Goal: Task Accomplishment & Management: Use online tool/utility

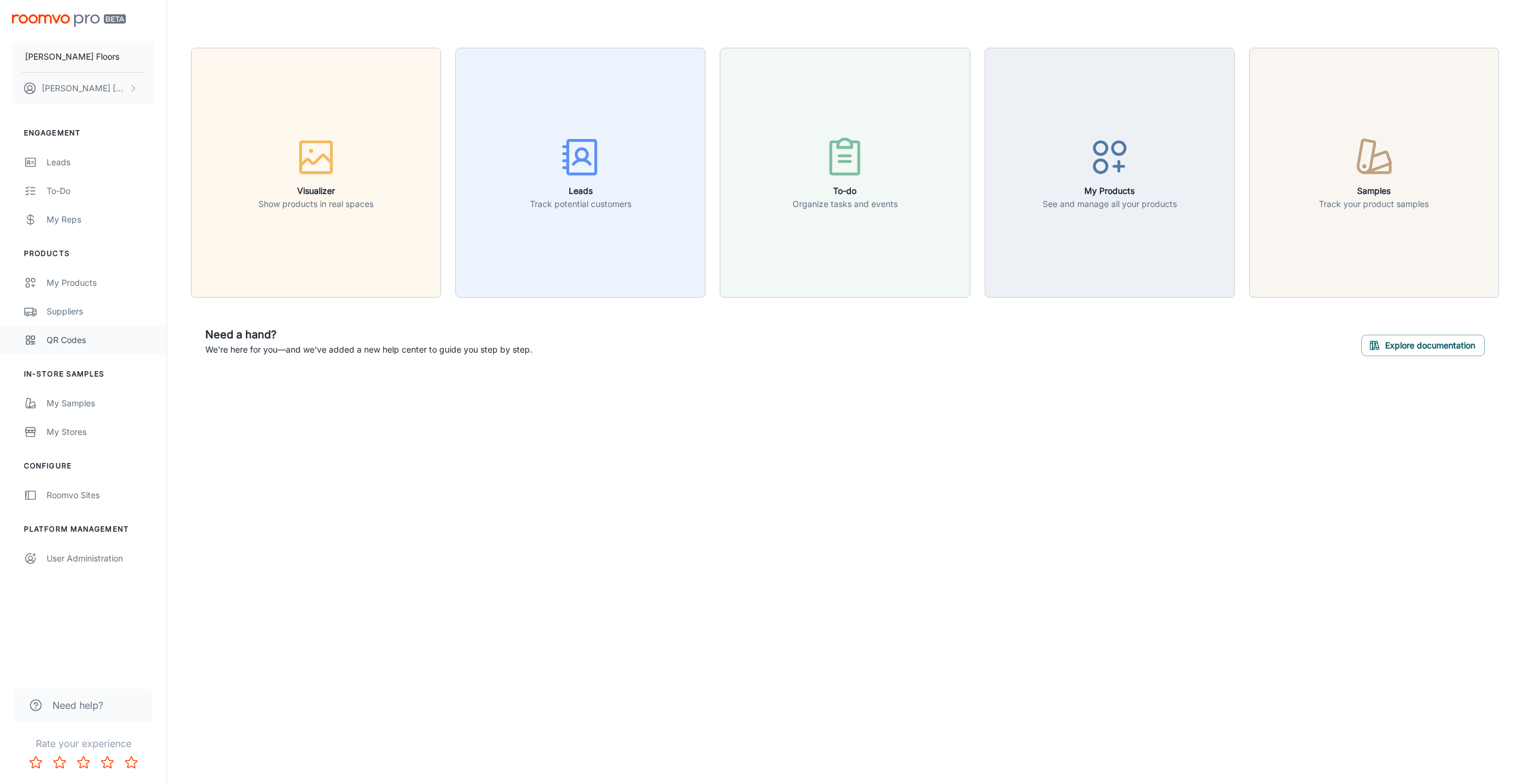
click at [70, 347] on link "QR Codes" at bounding box center [83, 340] width 166 height 29
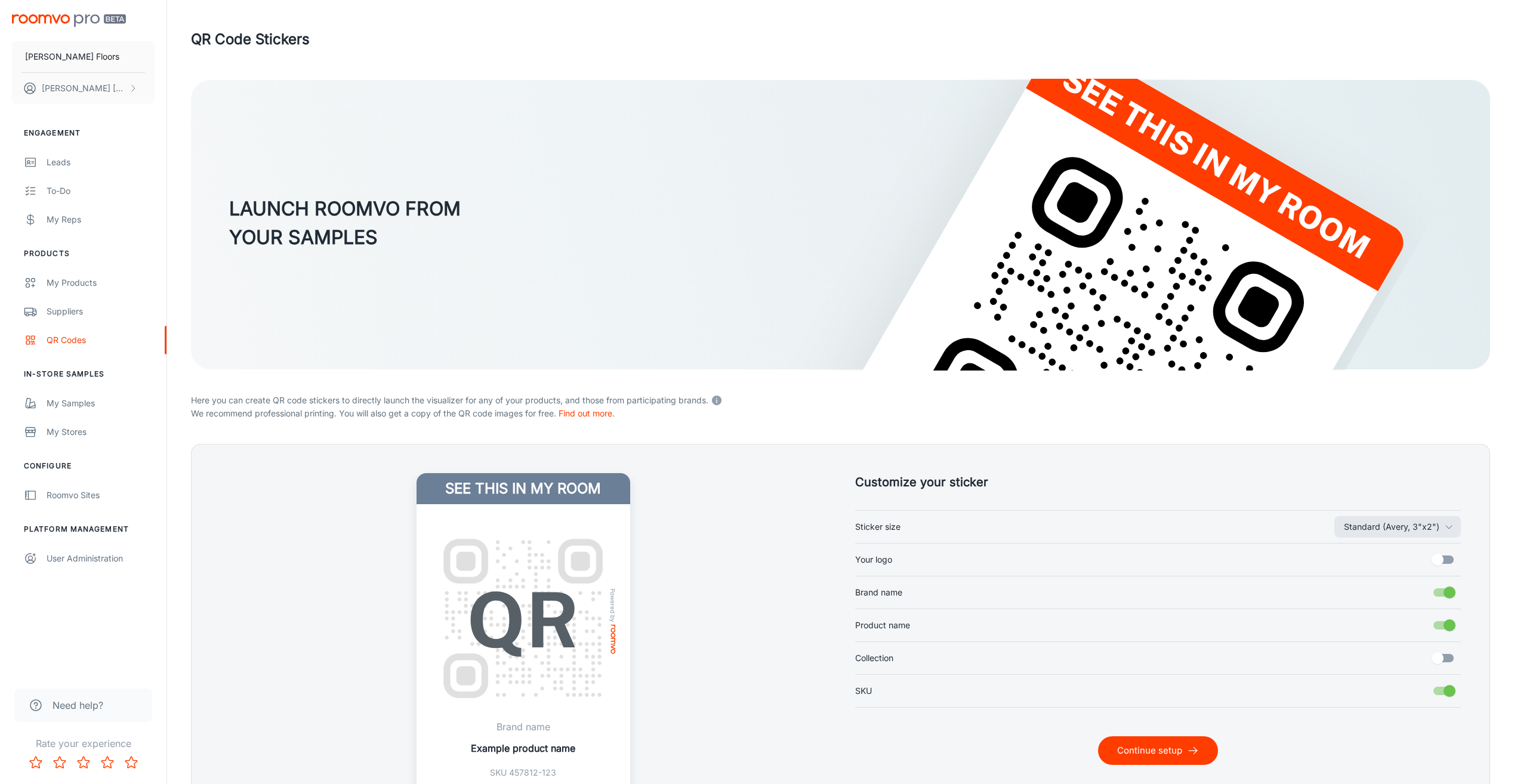
click at [929, 554] on label "Your logo" at bounding box center [1158, 559] width 606 height 22
click at [1403, 554] on input "Your logo" at bounding box center [1437, 559] width 68 height 22
checkbox input "true"
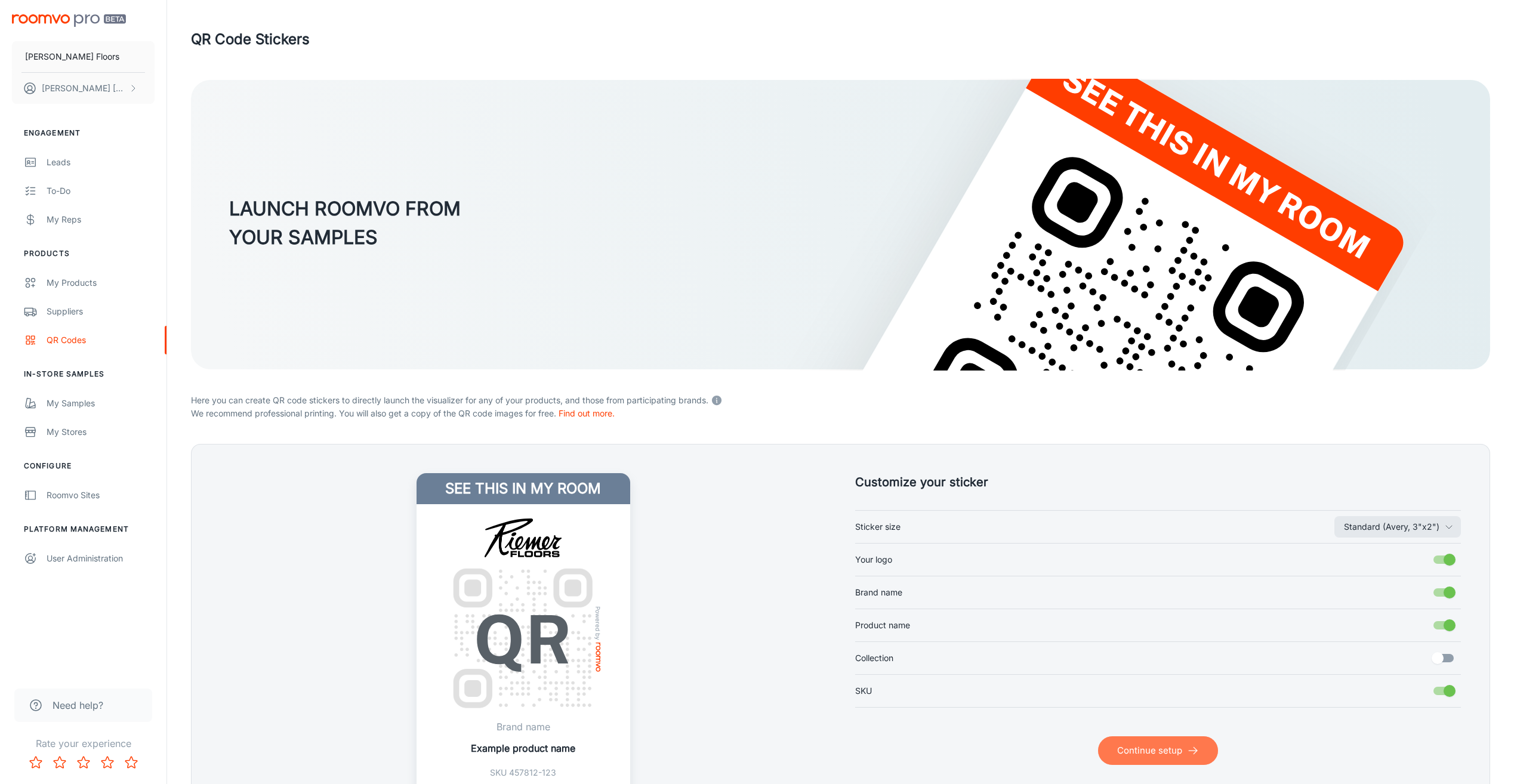
click at [1155, 759] on button "Continue setup" at bounding box center [1157, 750] width 120 height 29
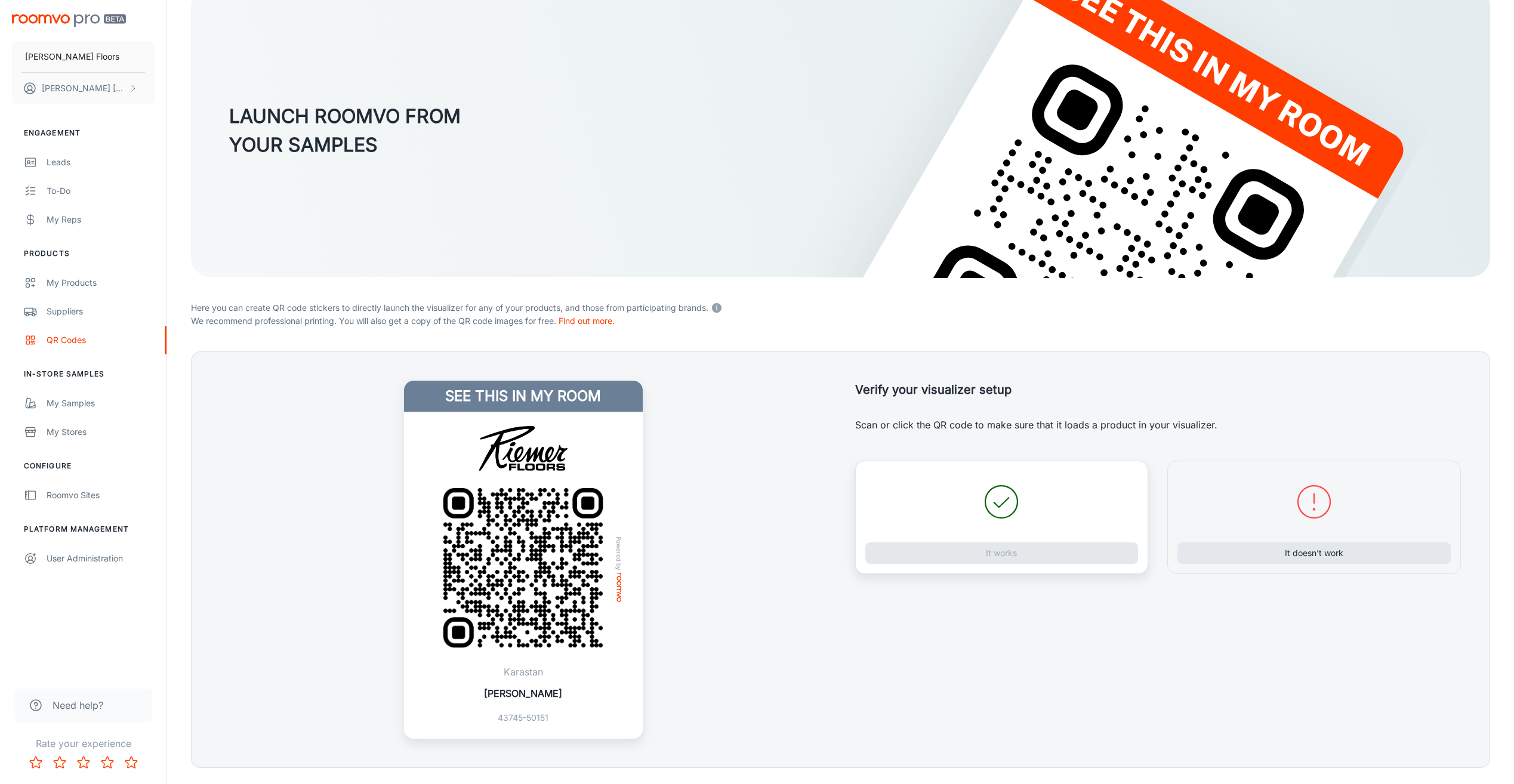
scroll to position [124, 0]
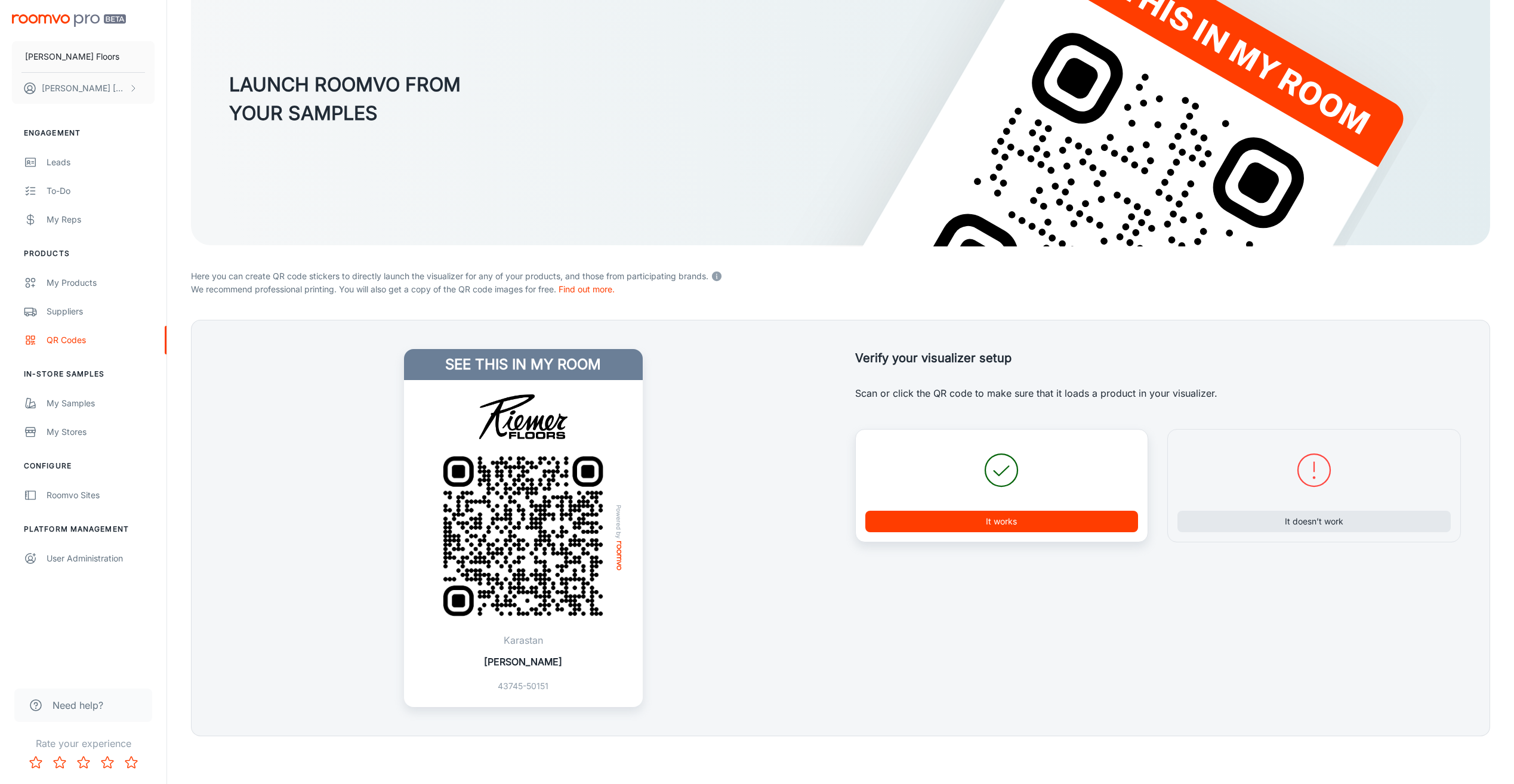
click at [976, 522] on button "It works" at bounding box center [1002, 521] width 273 height 22
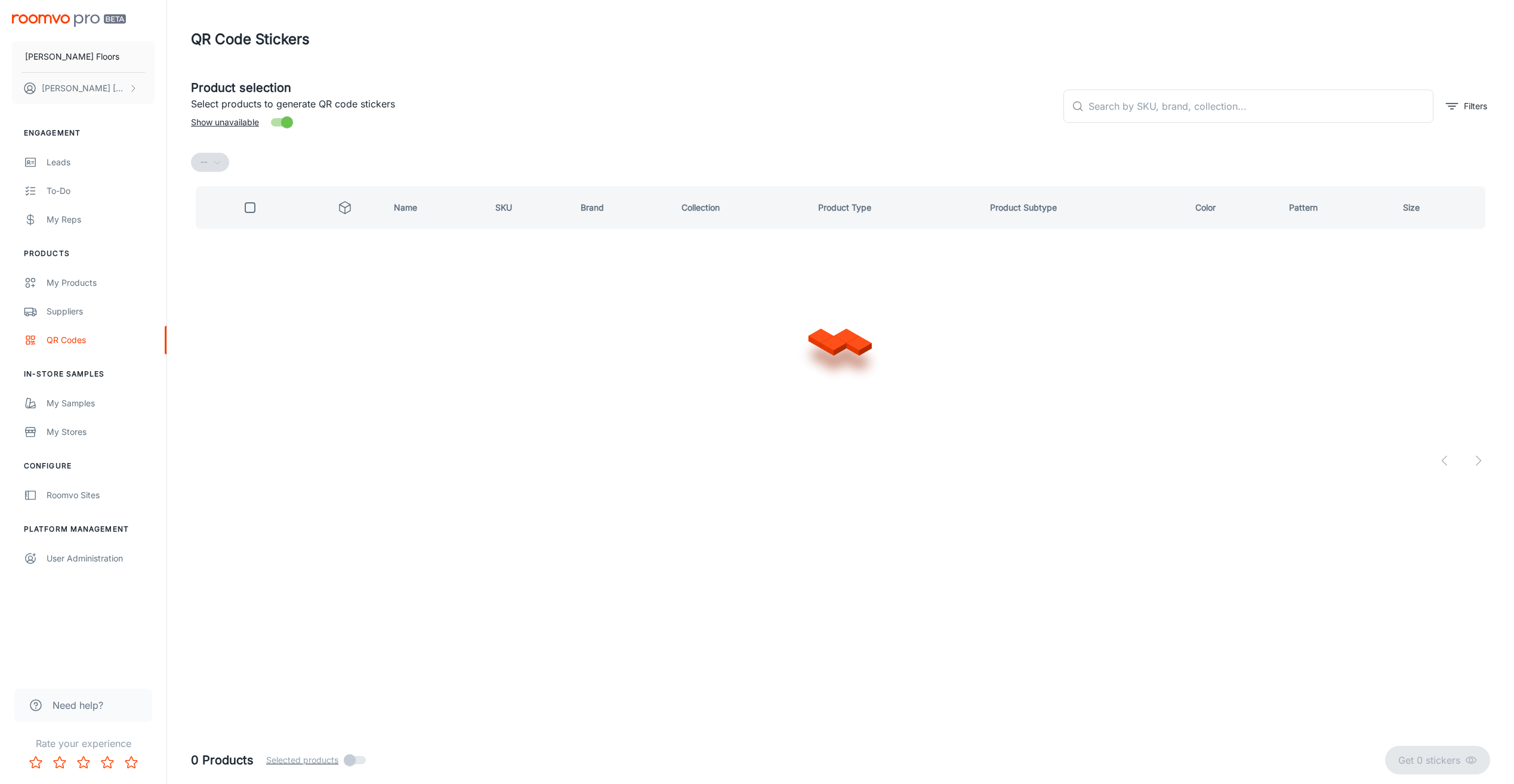
scroll to position [0, 0]
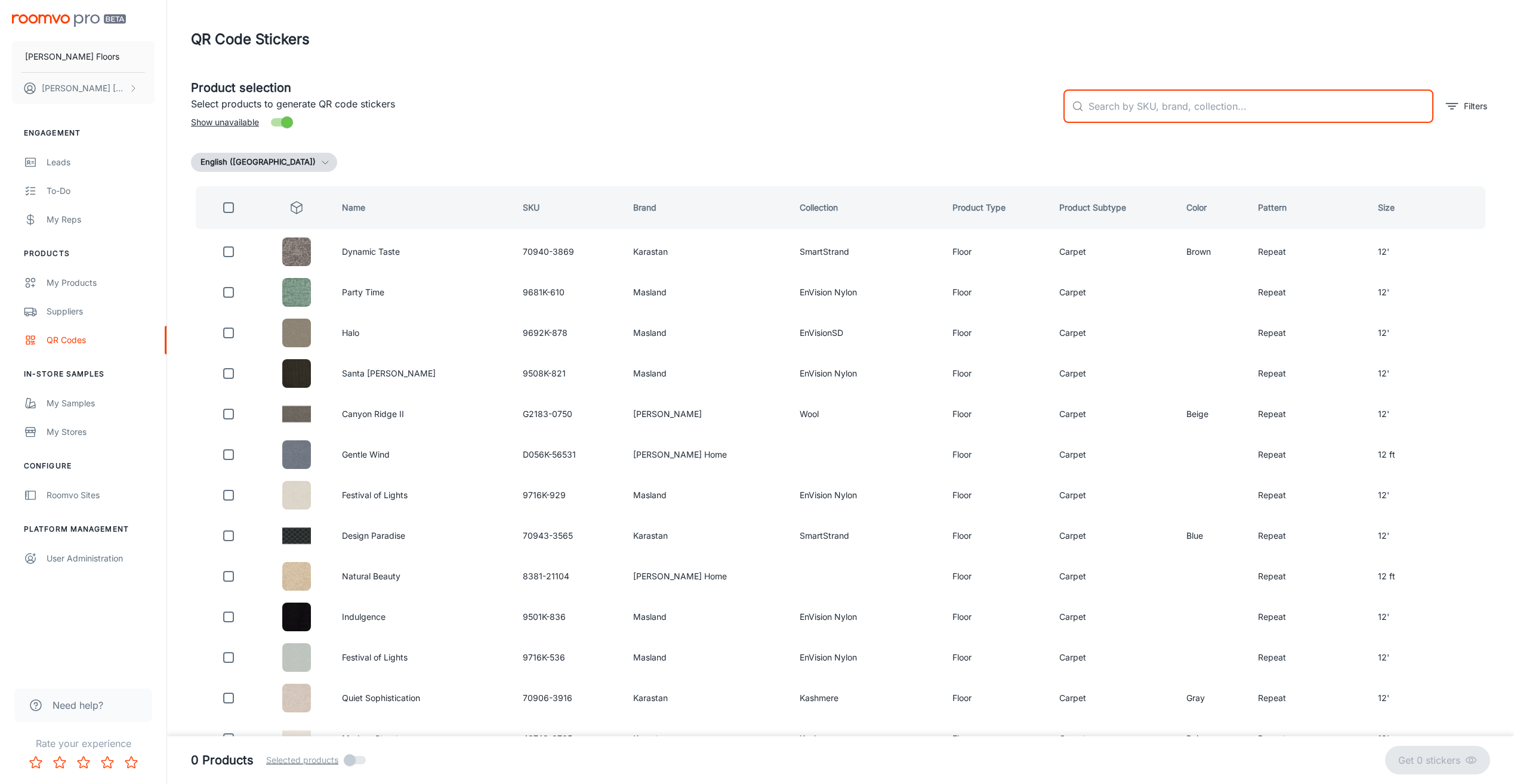
click at [1090, 109] on input "text" at bounding box center [1260, 107] width 345 height 34
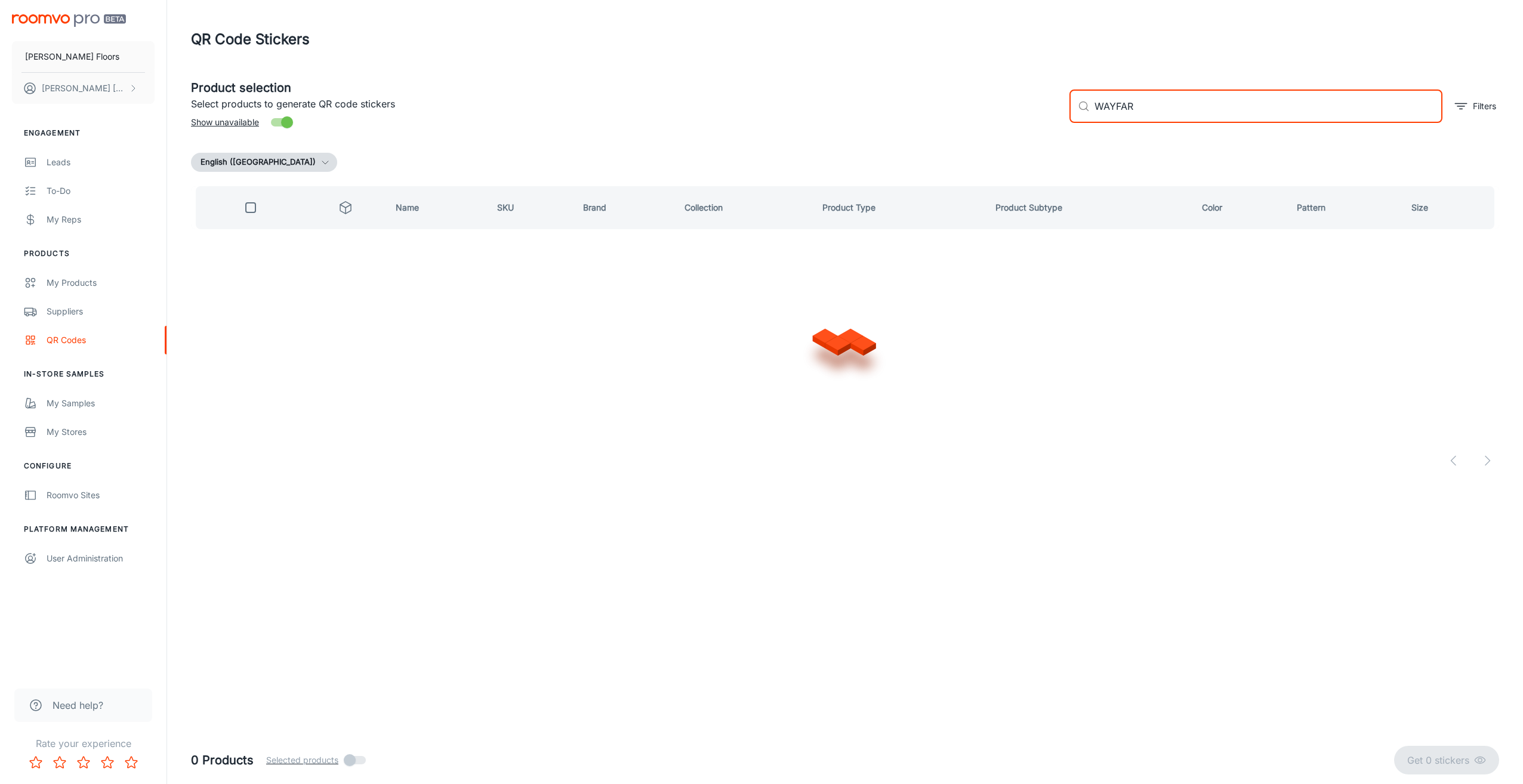
type input "WAYFARE"
checkbox input "true"
type input "WAYFARER"
checkbox input "false"
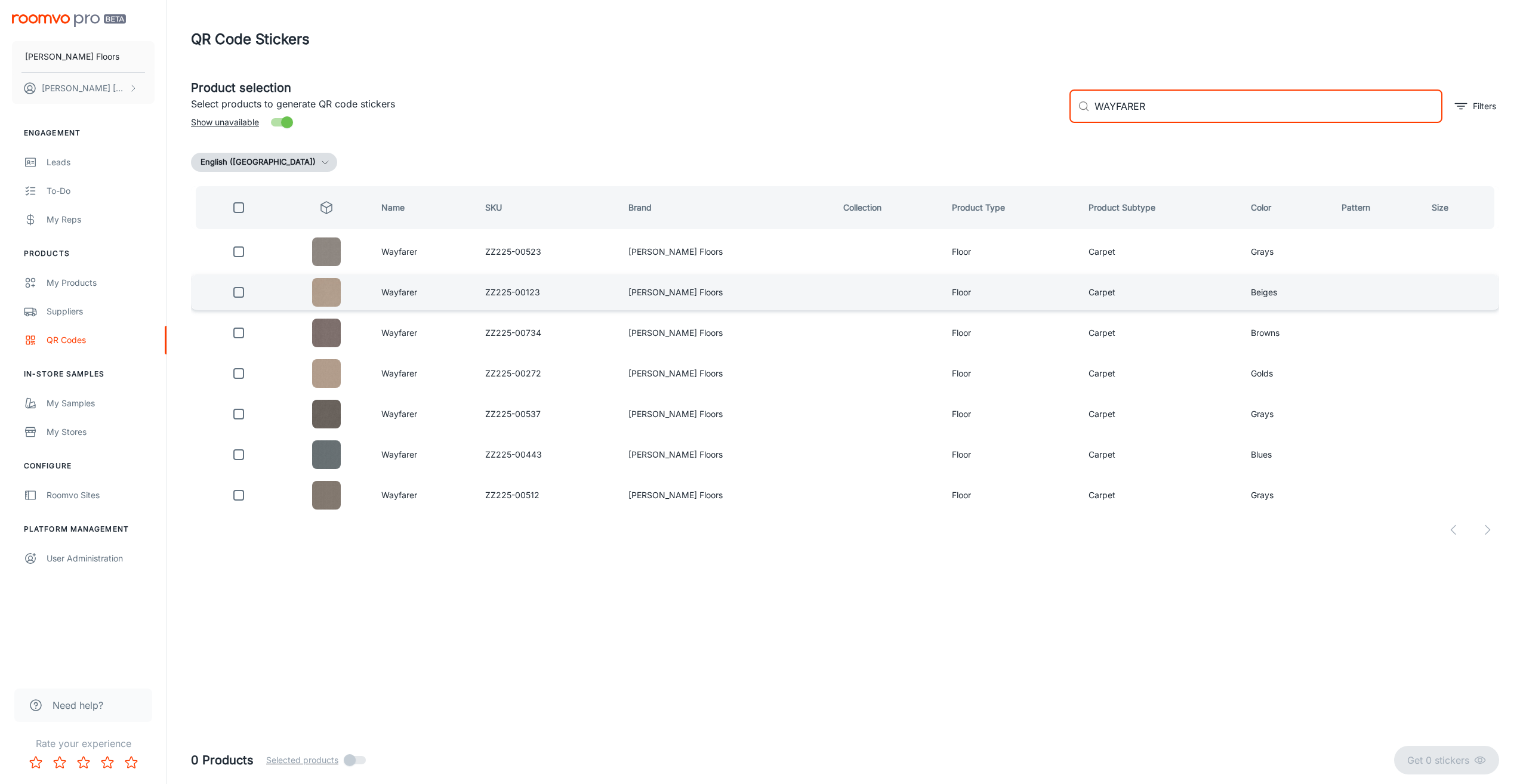
type input "WAYFARER"
click at [240, 295] on input "checkbox" at bounding box center [239, 293] width 24 height 24
checkbox input "true"
drag, startPoint x: 1170, startPoint y: 108, endPoint x: 1022, endPoint y: 105, distance: 148.0
click at [1022, 105] on div "Product selection Select products to generate QR code stickers Show unavailable…" at bounding box center [840, 102] width 1318 height 65
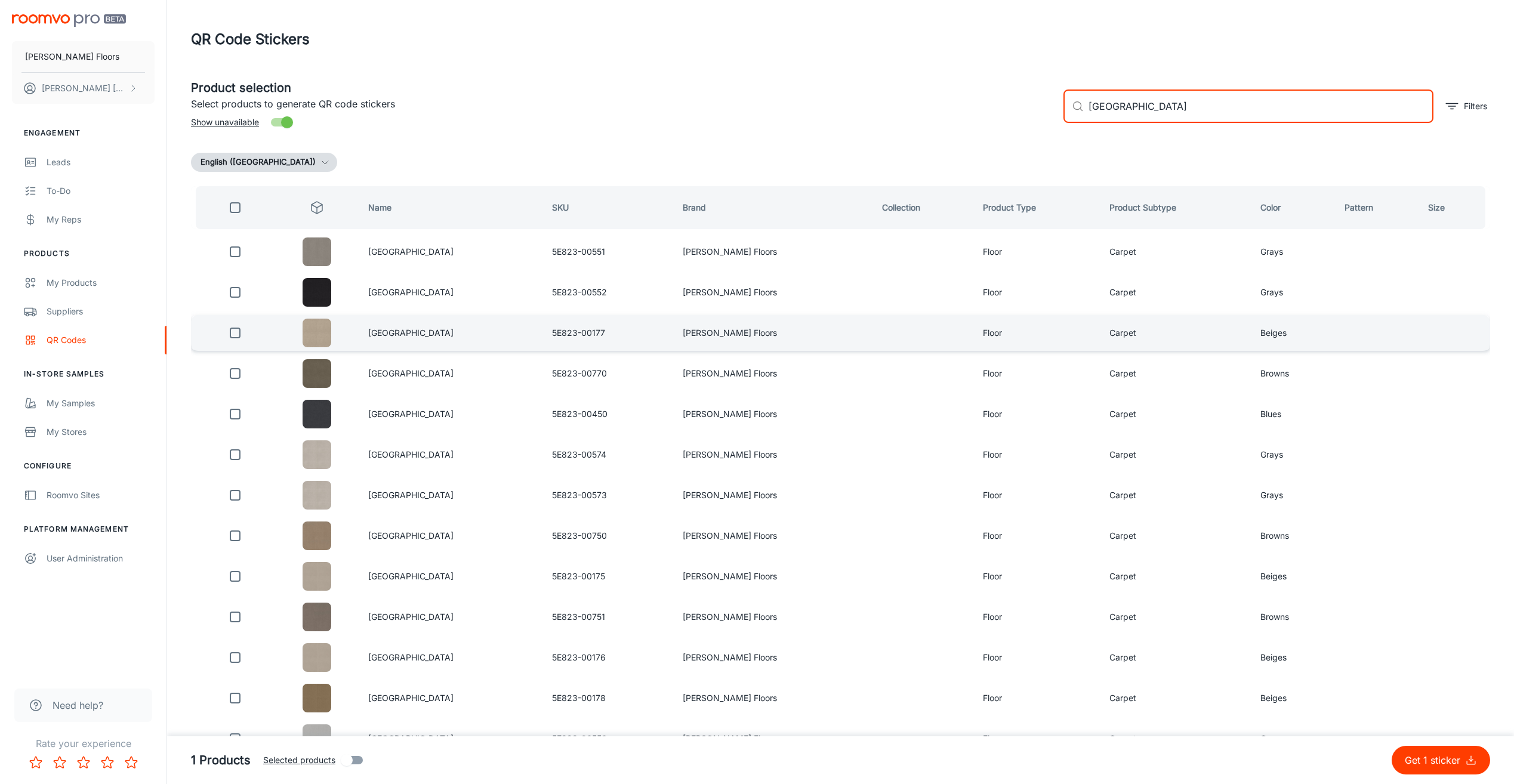
type input "[GEOGRAPHIC_DATA]"
click at [244, 328] on input "checkbox" at bounding box center [235, 333] width 24 height 24
checkbox input "true"
drag, startPoint x: 1155, startPoint y: 106, endPoint x: 1056, endPoint y: 102, distance: 99.1
click at [1056, 102] on div "​ CEDAR CITY ​ Filters" at bounding box center [1271, 102] width 436 height 65
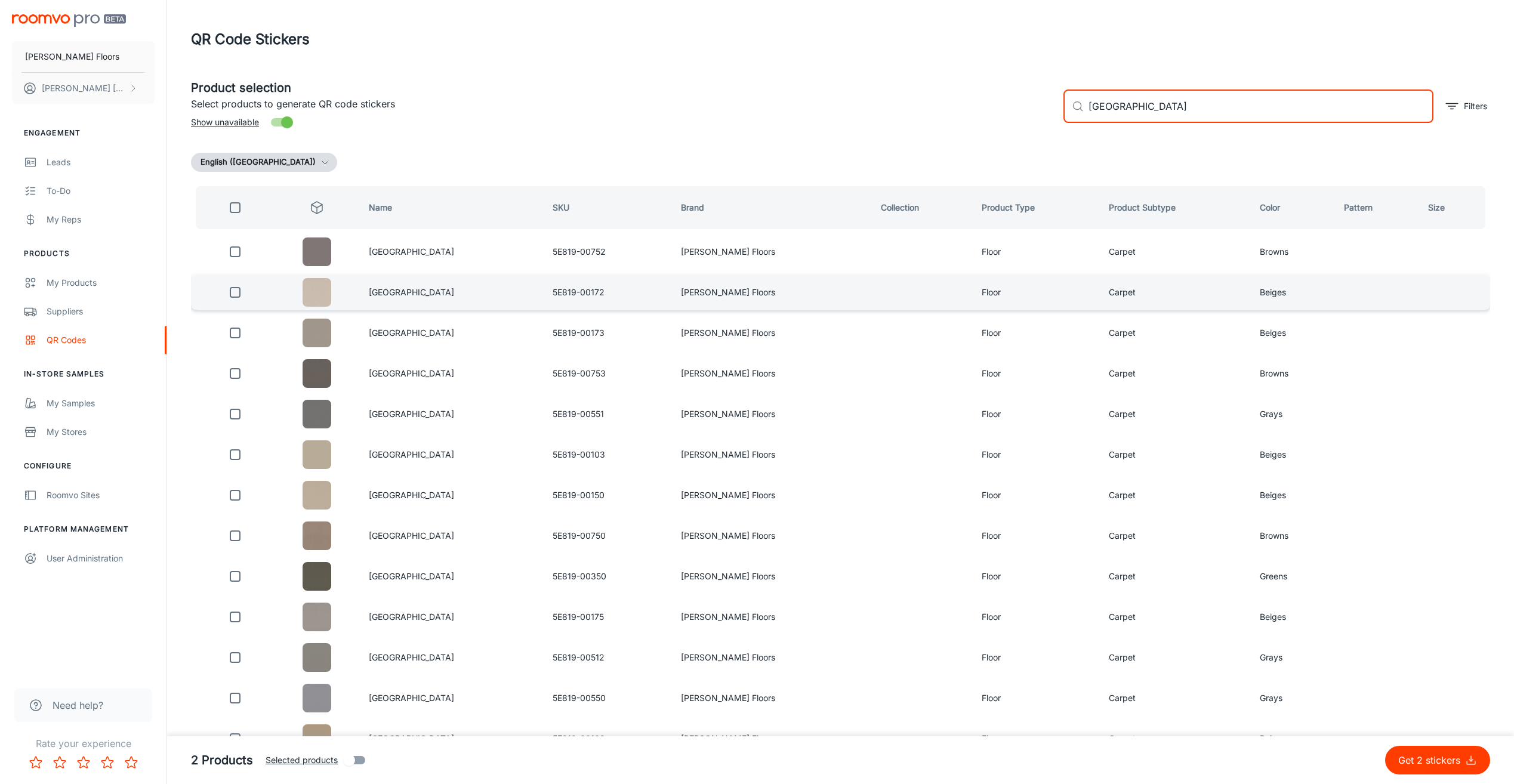
type input "[GEOGRAPHIC_DATA]"
click at [237, 291] on input "checkbox" at bounding box center [235, 293] width 24 height 24
checkbox input "true"
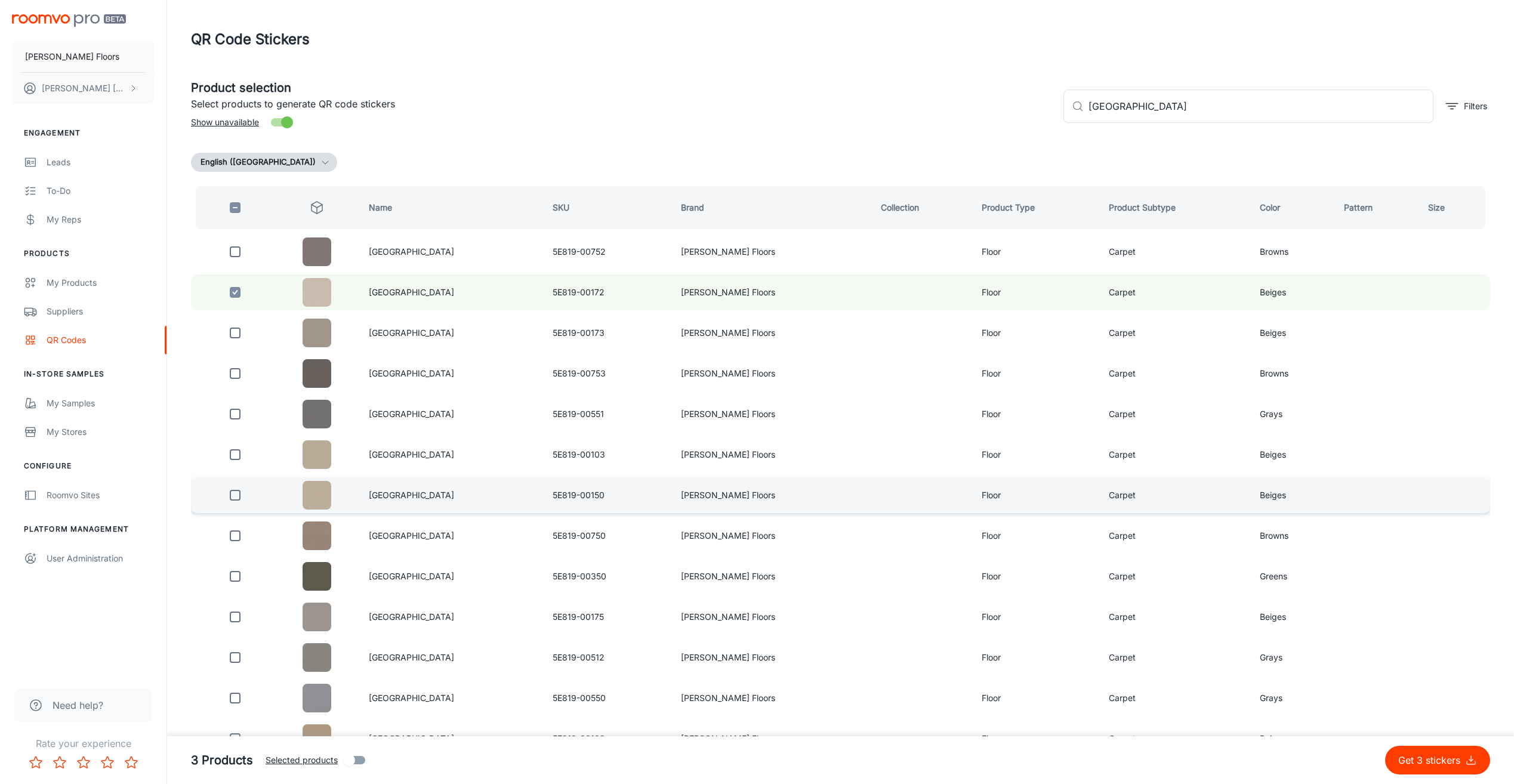
click at [237, 489] on input "checkbox" at bounding box center [235, 496] width 24 height 24
checkbox input "true"
drag, startPoint x: 1170, startPoint y: 105, endPoint x: 1009, endPoint y: 102, distance: 161.0
click at [1009, 102] on div "Product selection Select products to generate QR code stickers Show unavailable…" at bounding box center [835, 102] width 1308 height 65
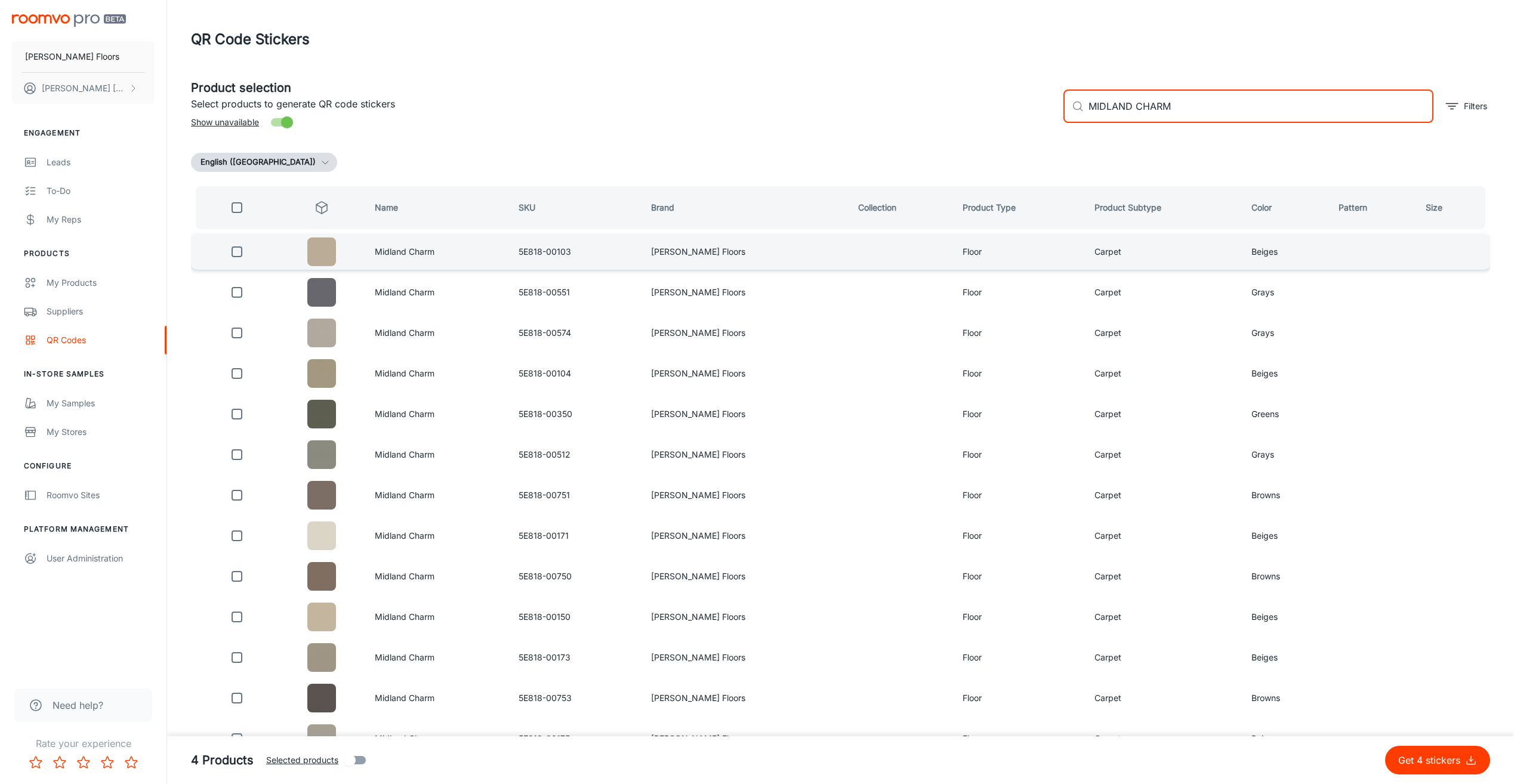
type input "MIDLAND CHARM"
click at [235, 253] on input "checkbox" at bounding box center [237, 252] width 24 height 24
checkbox input "true"
click at [1186, 114] on input "MIDLAND CHARM" at bounding box center [1260, 107] width 345 height 34
drag, startPoint x: 1132, startPoint y: 114, endPoint x: 1024, endPoint y: 109, distance: 108.1
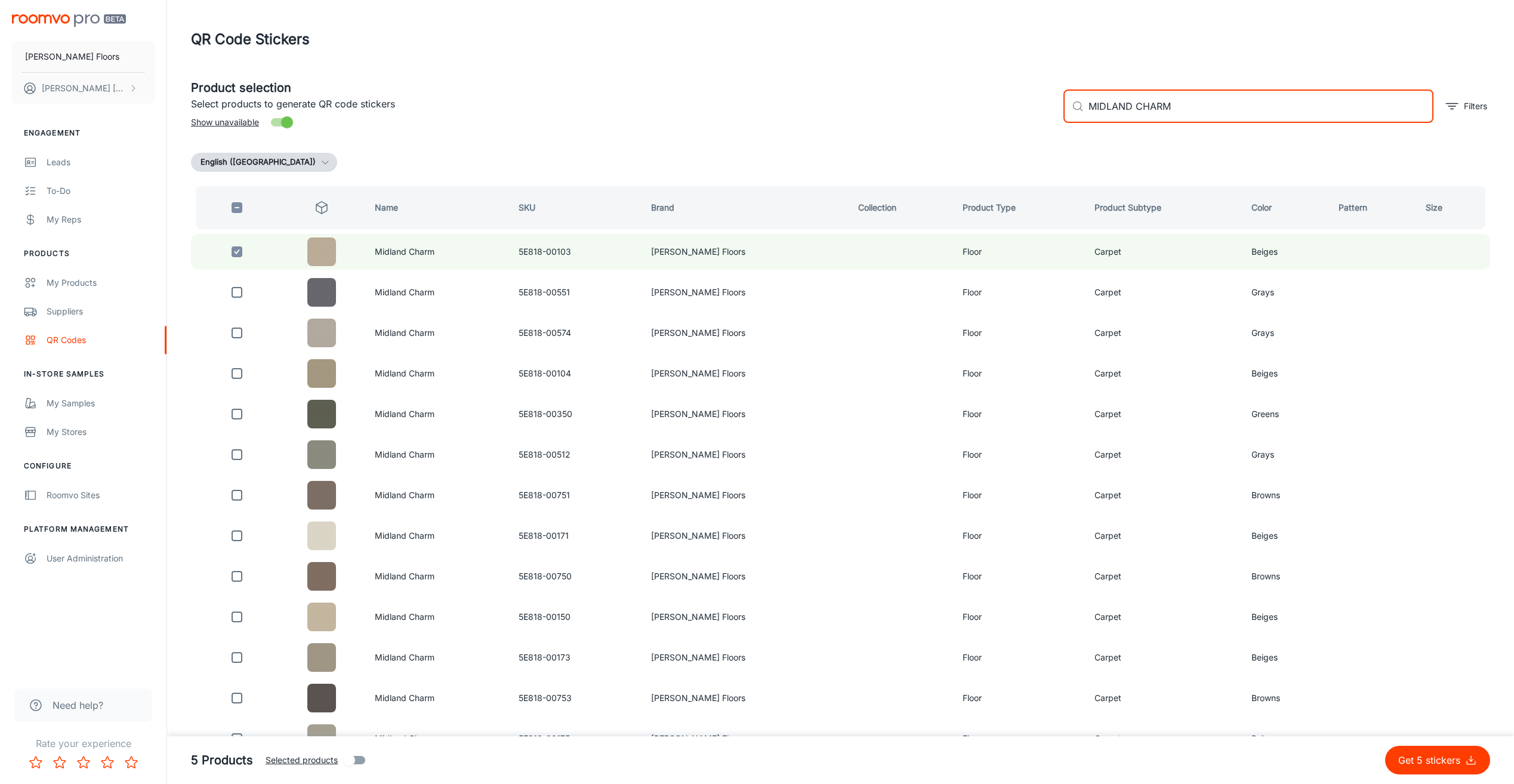
click at [1024, 109] on div "Product selection Select products to generate QR code stickers Show unavailable…" at bounding box center [835, 102] width 1308 height 65
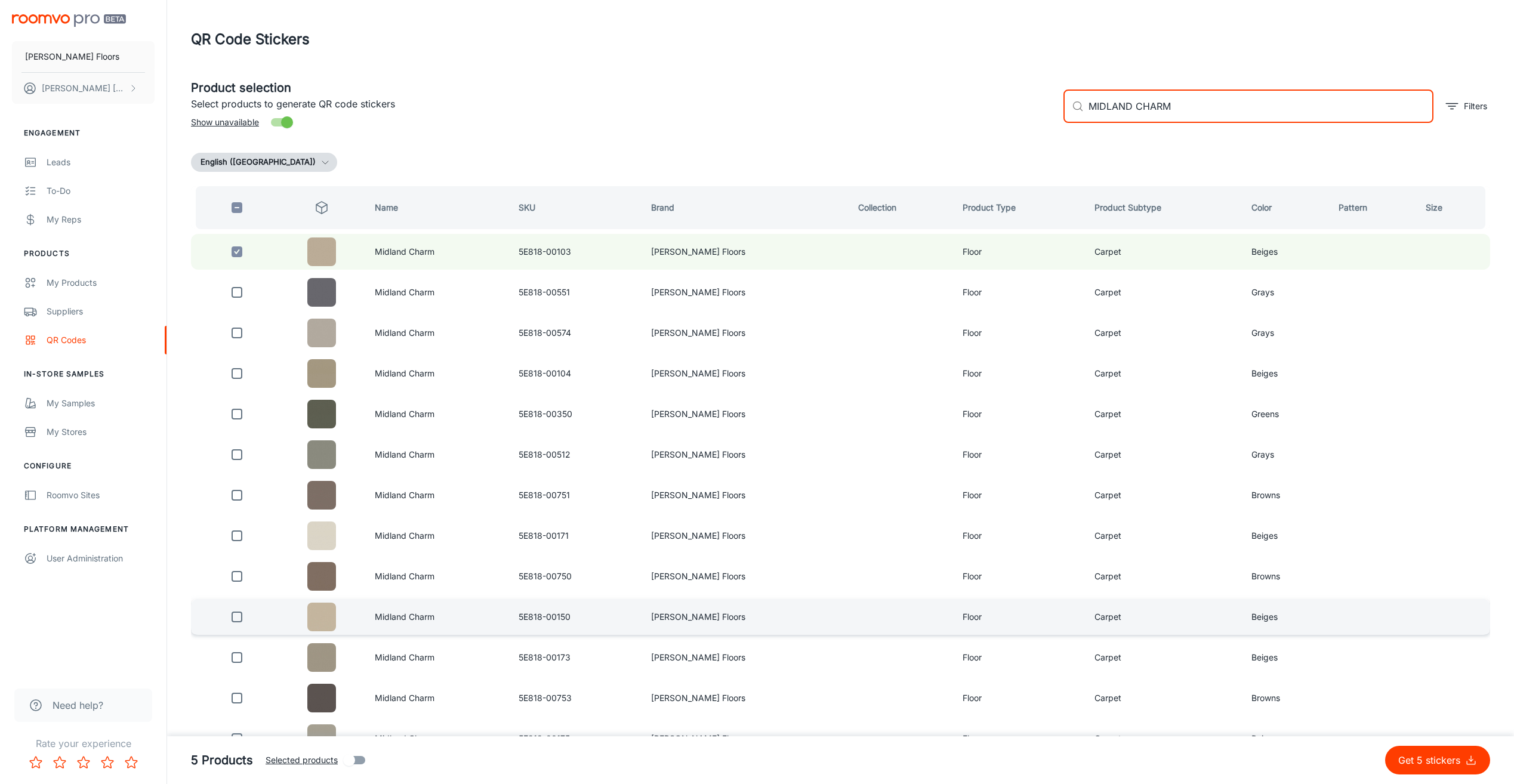
click at [245, 615] on input "checkbox" at bounding box center [237, 617] width 24 height 24
checkbox input "true"
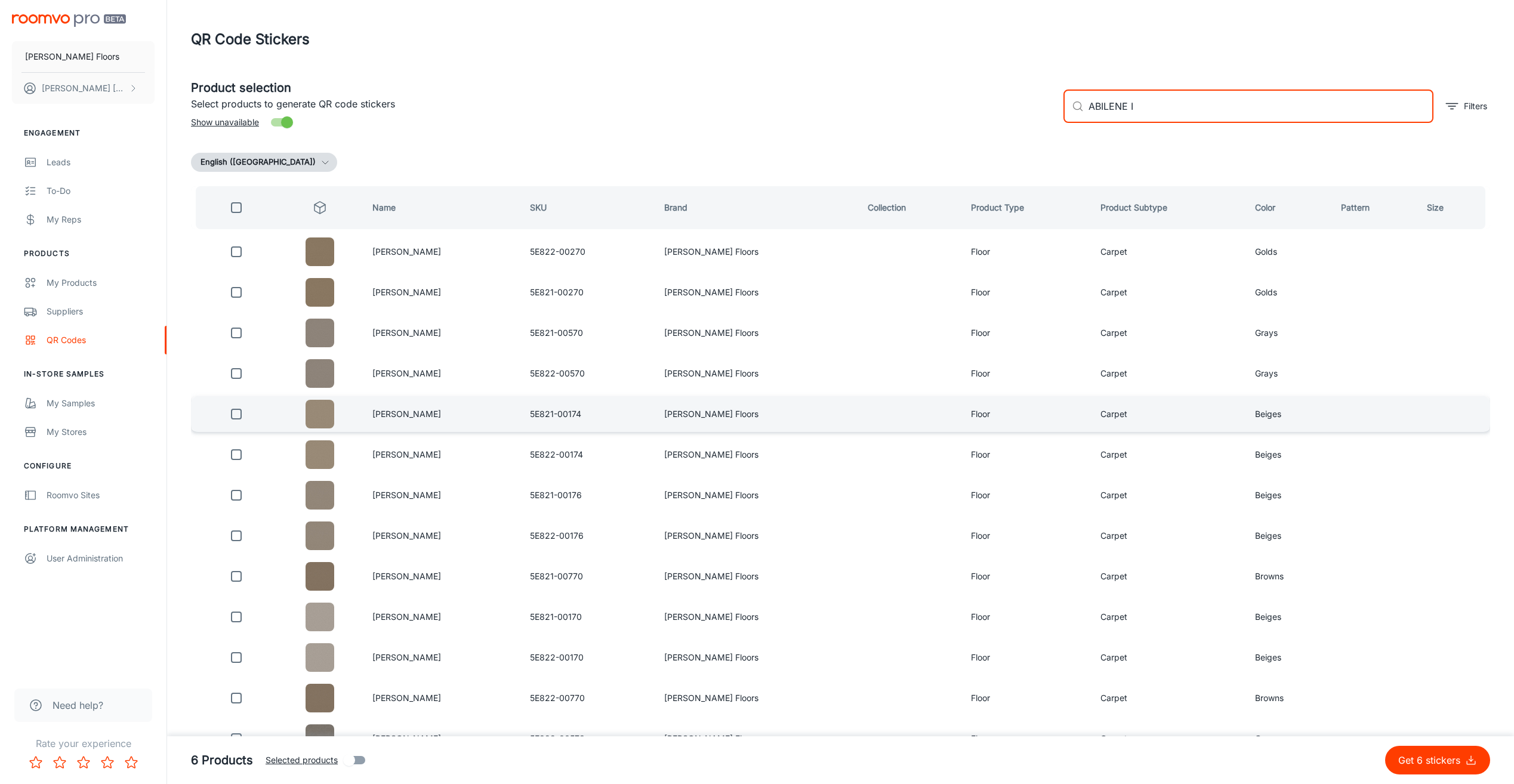
type input "ABILENE I"
click at [240, 416] on input "checkbox" at bounding box center [237, 414] width 24 height 24
checkbox input "true"
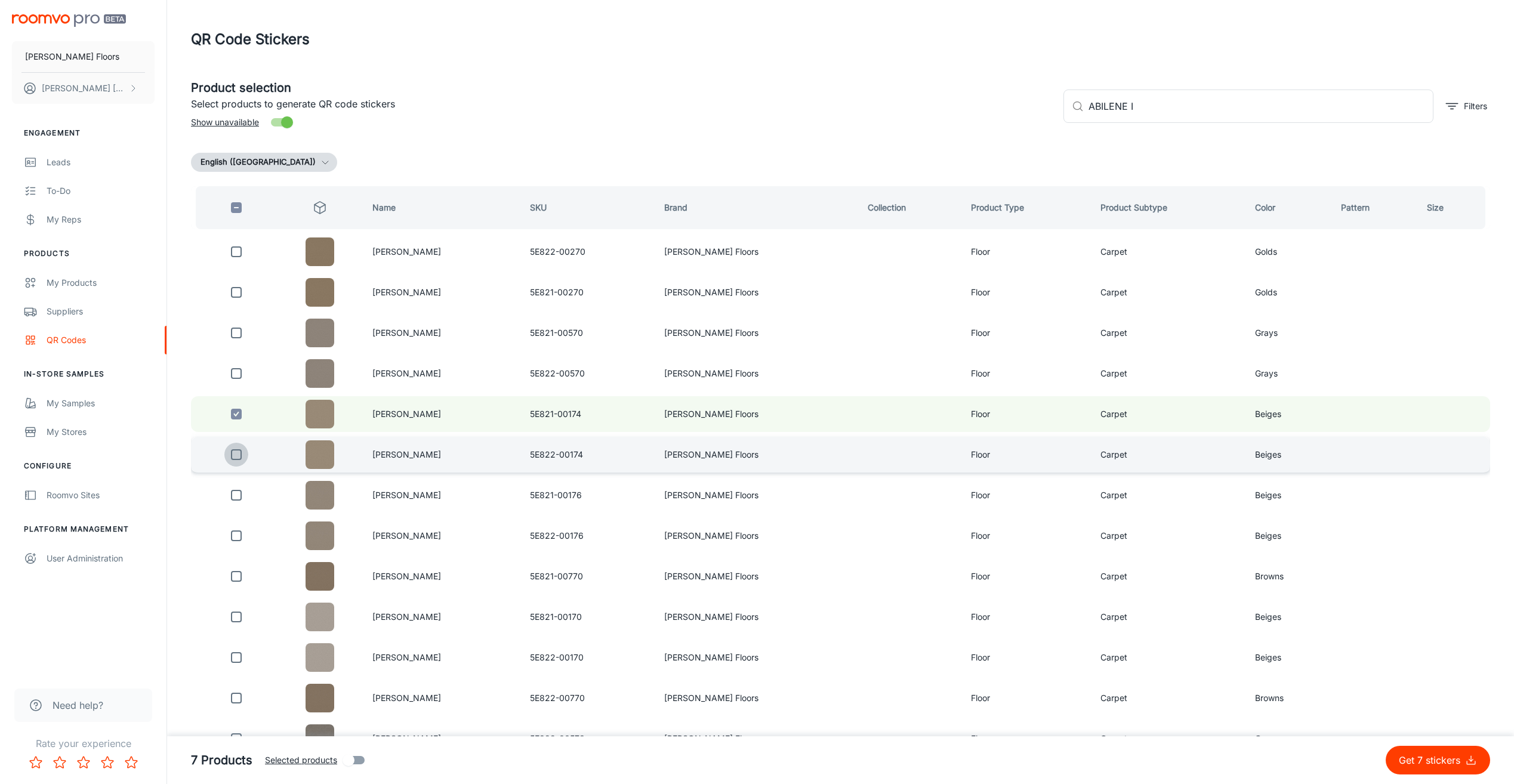
click at [243, 459] on input "checkbox" at bounding box center [237, 455] width 24 height 24
checkbox input "true"
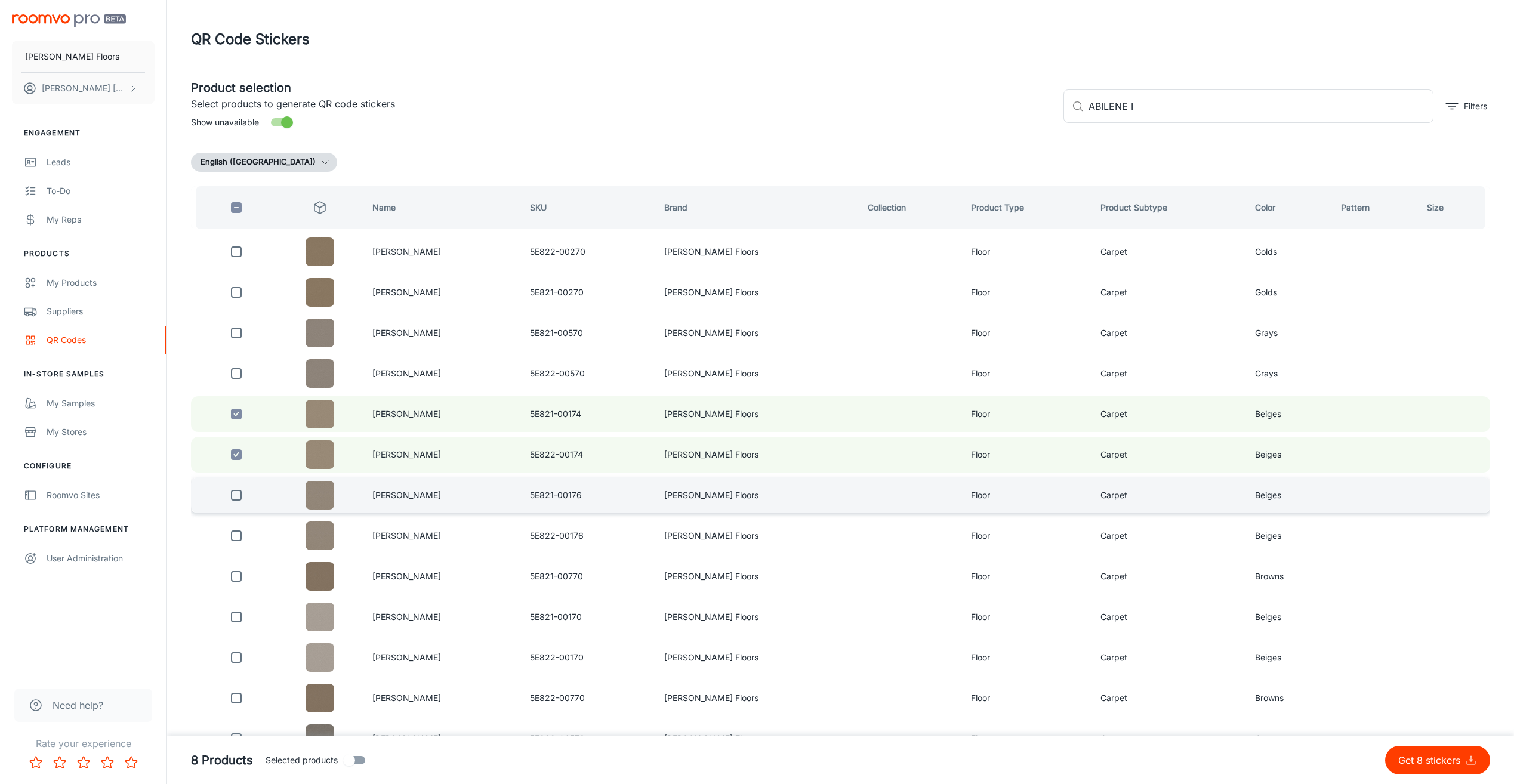
click at [242, 491] on input "checkbox" at bounding box center [237, 496] width 24 height 24
checkbox input "true"
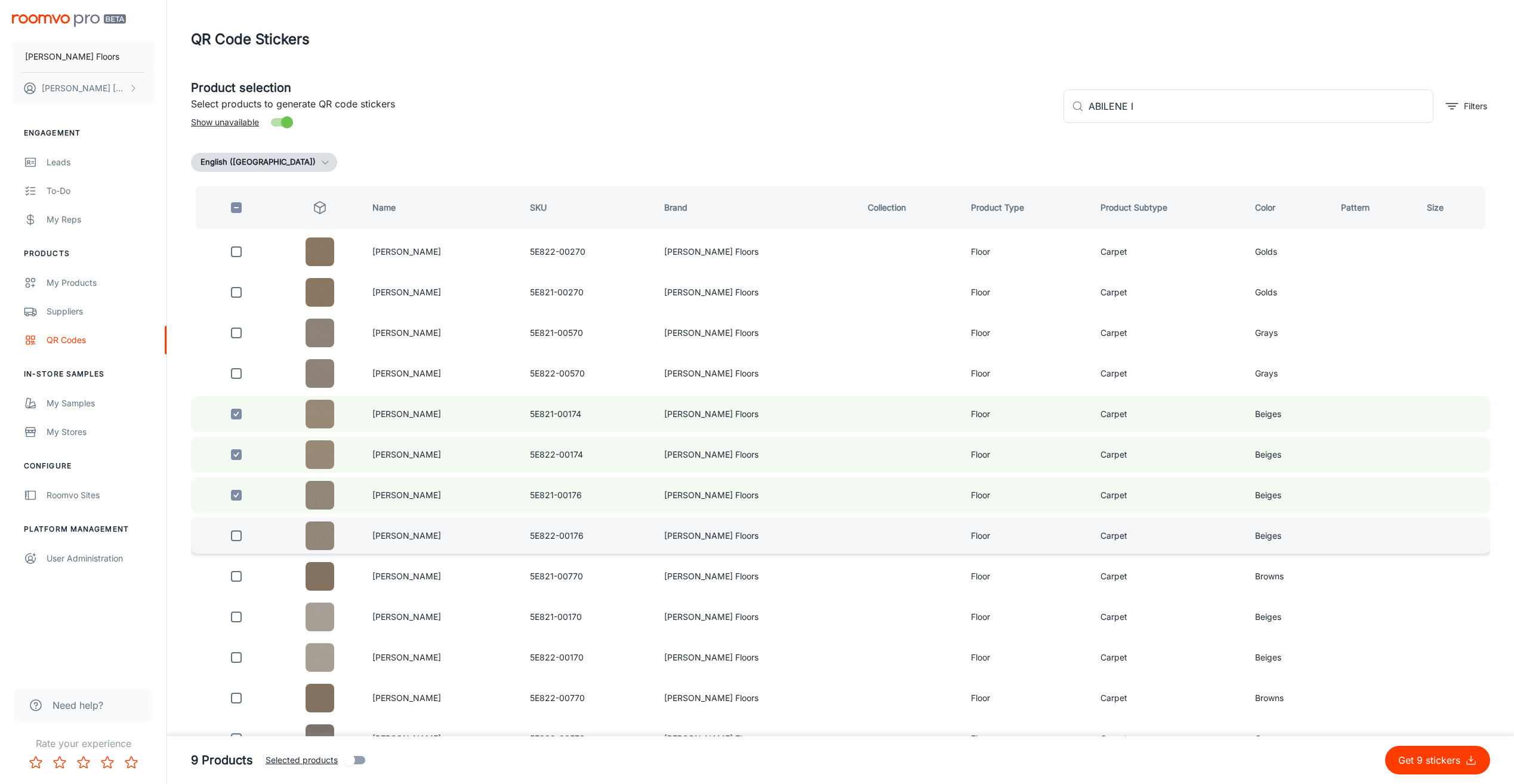
click at [238, 536] on input "checkbox" at bounding box center [237, 536] width 24 height 24
checkbox input "true"
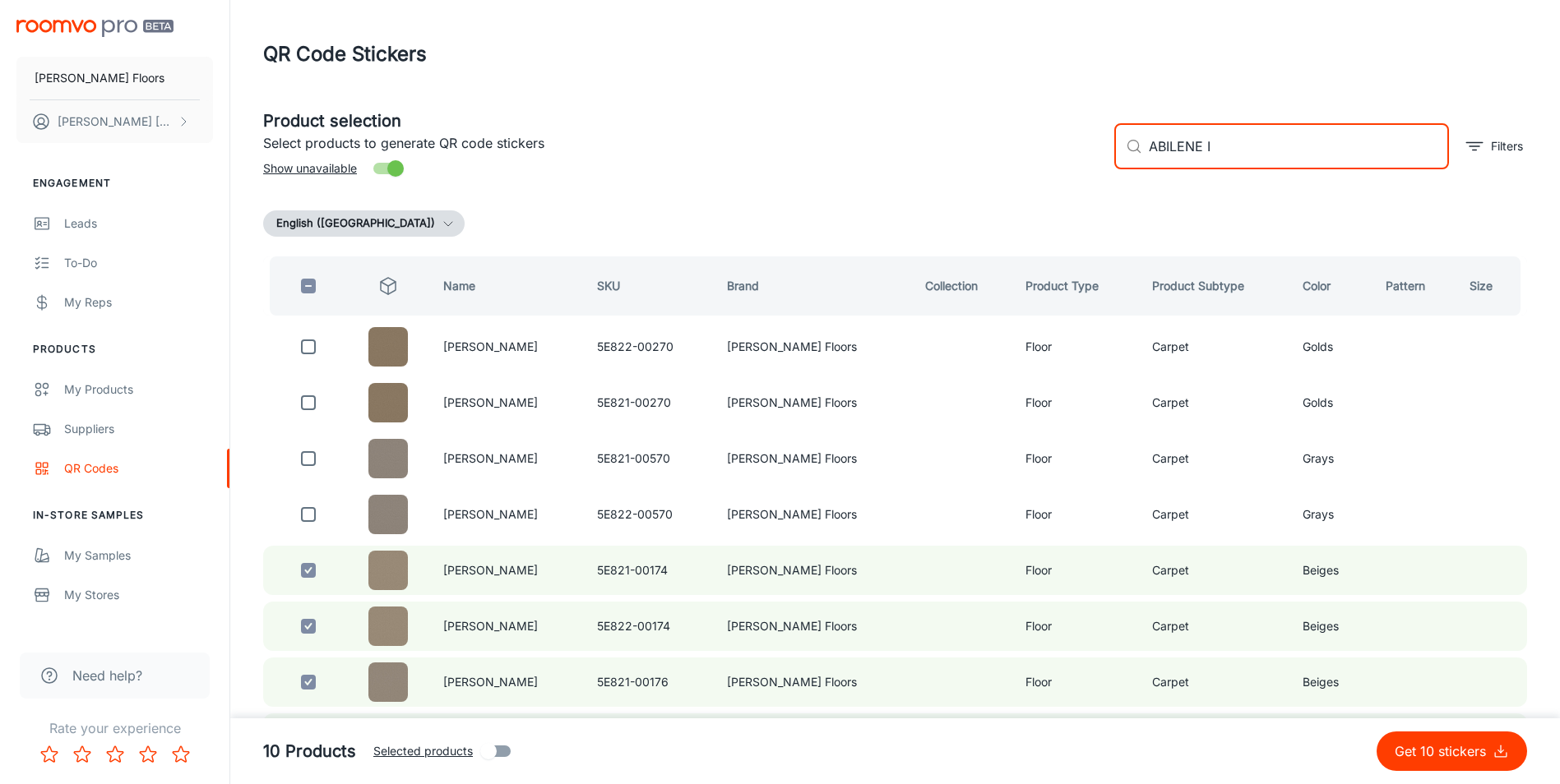
drag, startPoint x: 1146, startPoint y: 144, endPoint x: 1088, endPoint y: 138, distance: 58.3
click at [1095, 138] on div "Product selection Select products to generate QR code stickers Show unavailable…" at bounding box center [888, 140] width 1277 height 89
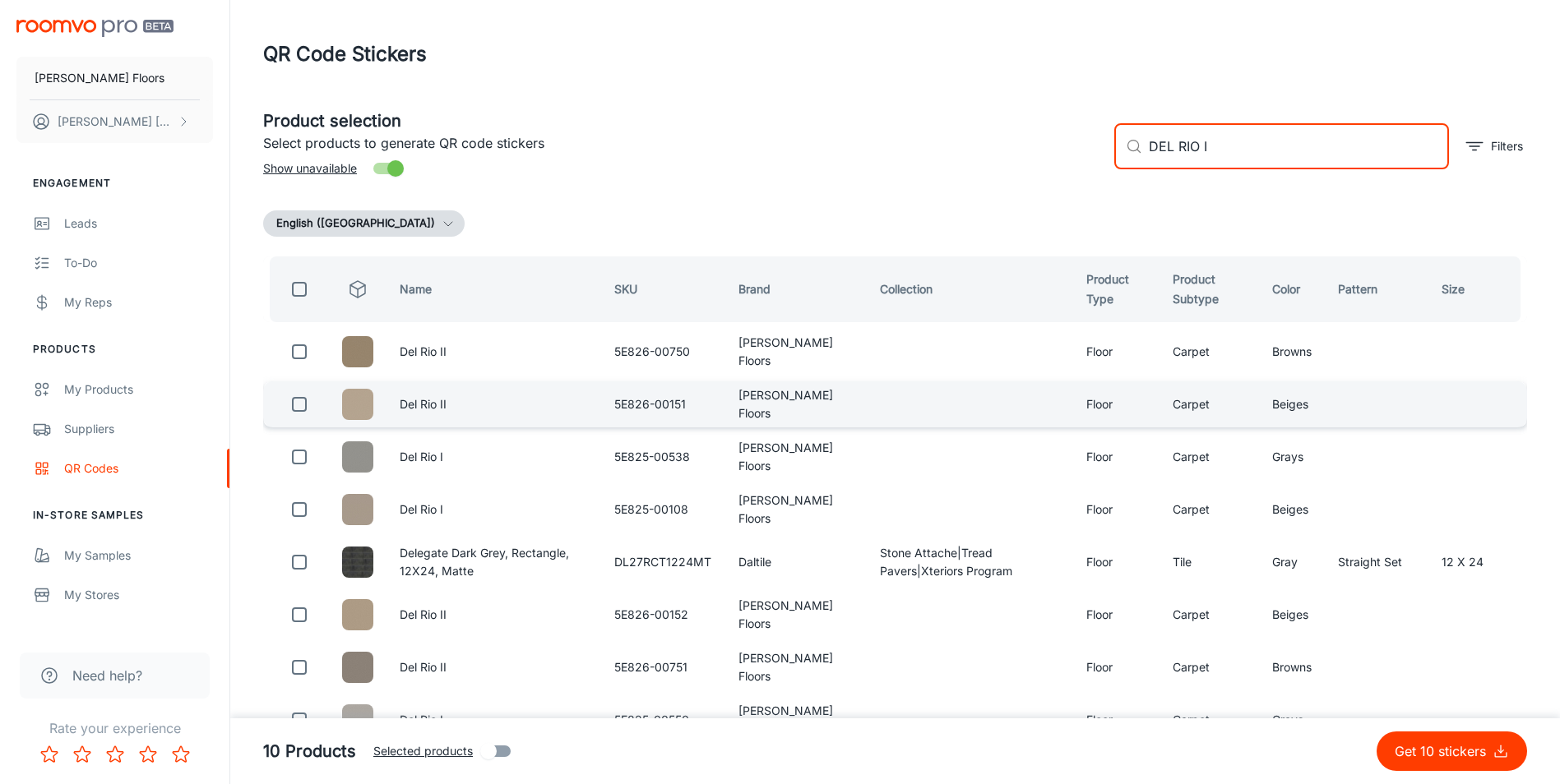
type input "DEL RIO I"
click at [301, 398] on input "checkbox" at bounding box center [299, 404] width 33 height 33
checkbox input "true"
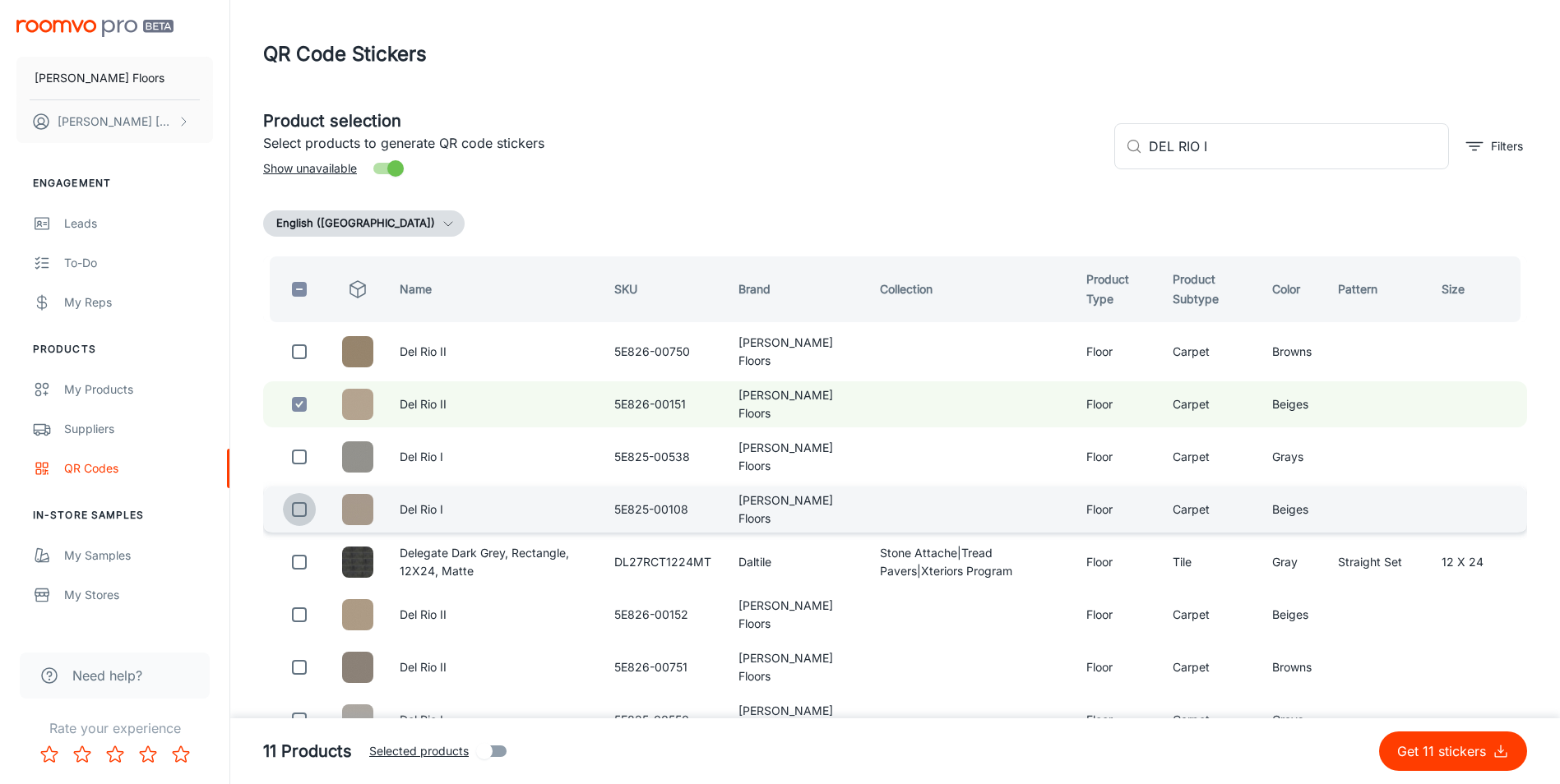
click at [297, 509] on input "checkbox" at bounding box center [299, 509] width 33 height 33
checkbox input "true"
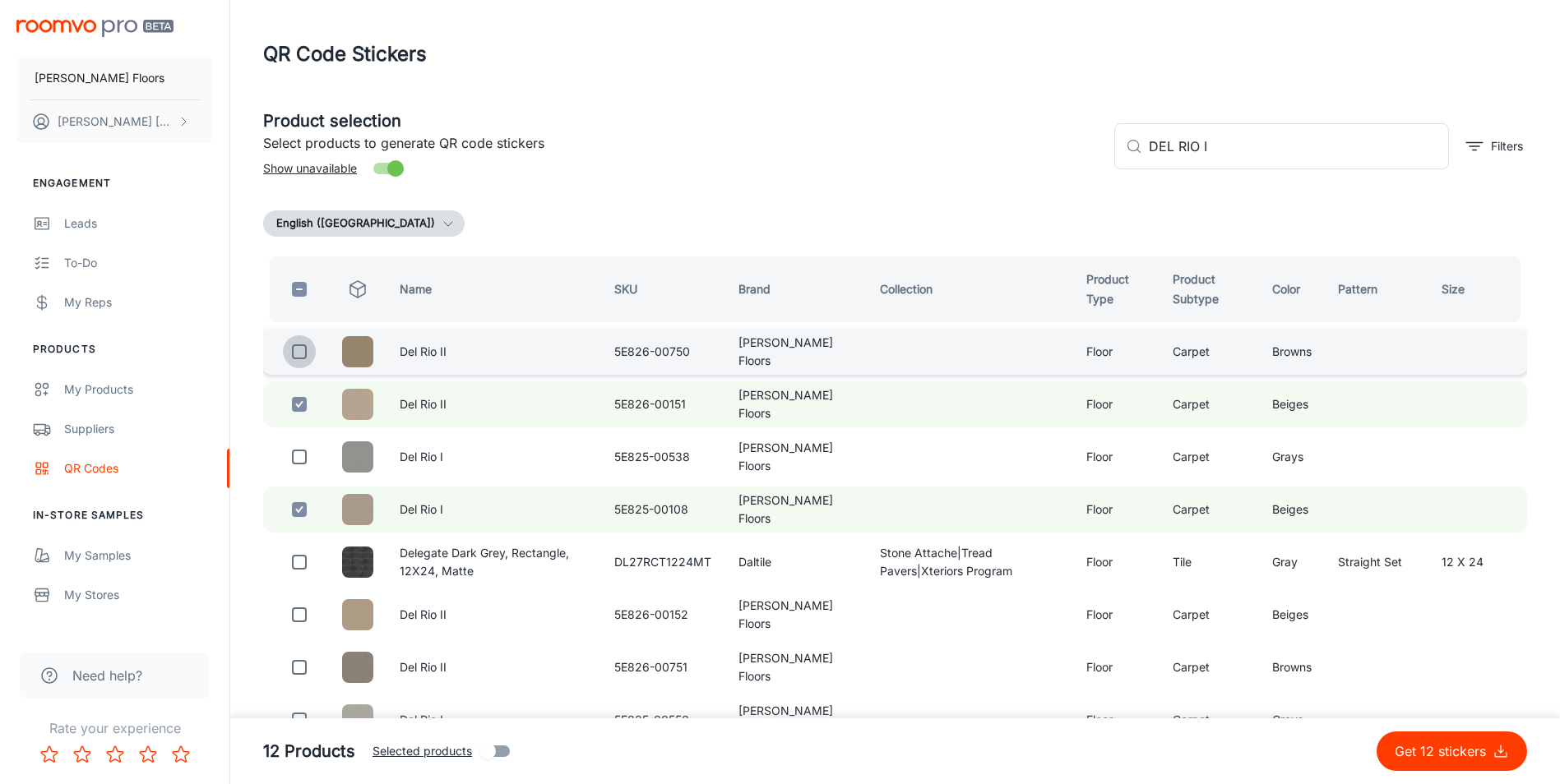
click at [296, 348] on input "checkbox" at bounding box center [299, 352] width 33 height 33
click at [300, 352] on input "checkbox" at bounding box center [299, 352] width 33 height 33
checkbox input "false"
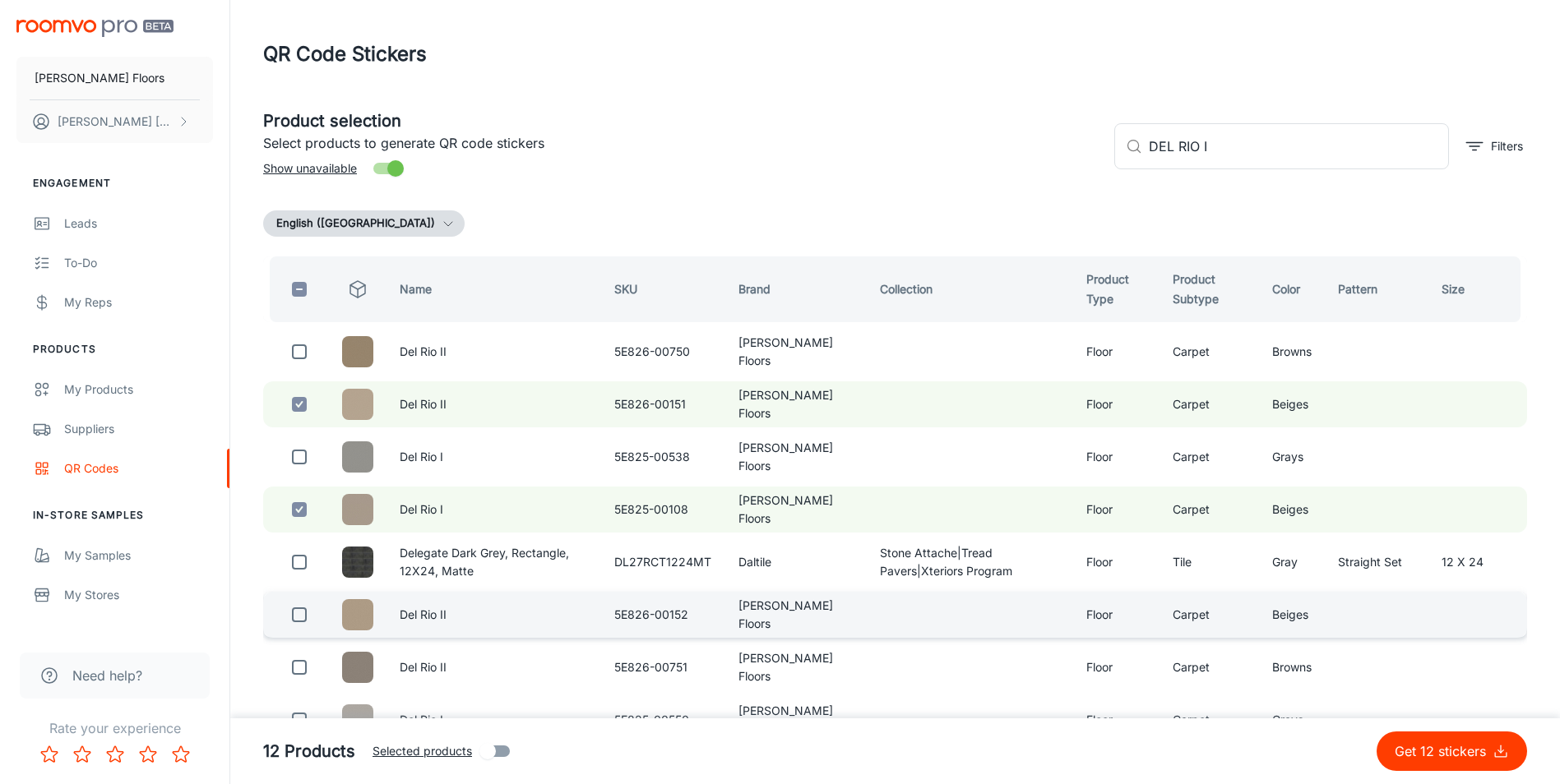
click at [294, 611] on input "checkbox" at bounding box center [299, 615] width 33 height 33
checkbox input "true"
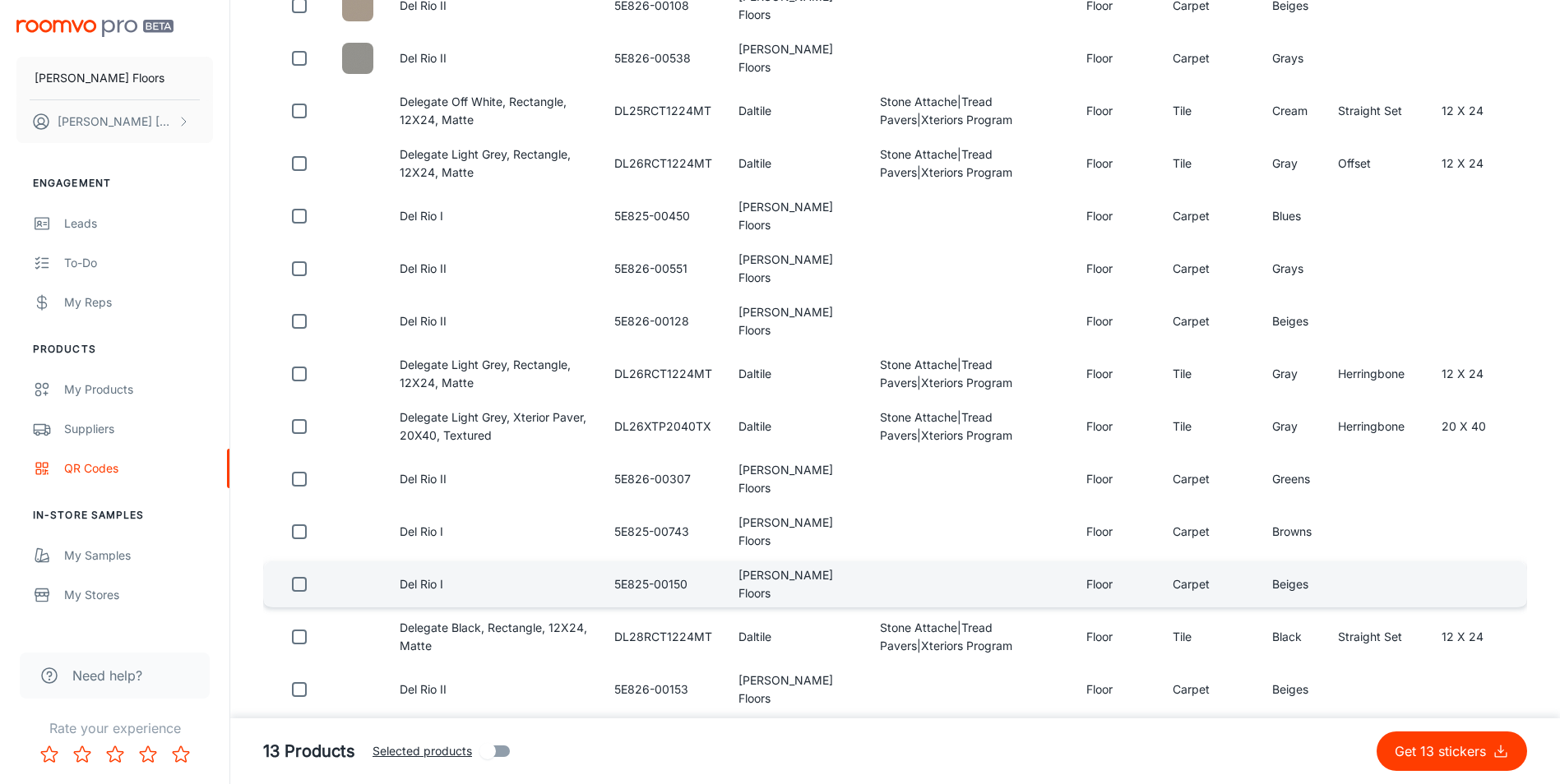
scroll to position [986, 0]
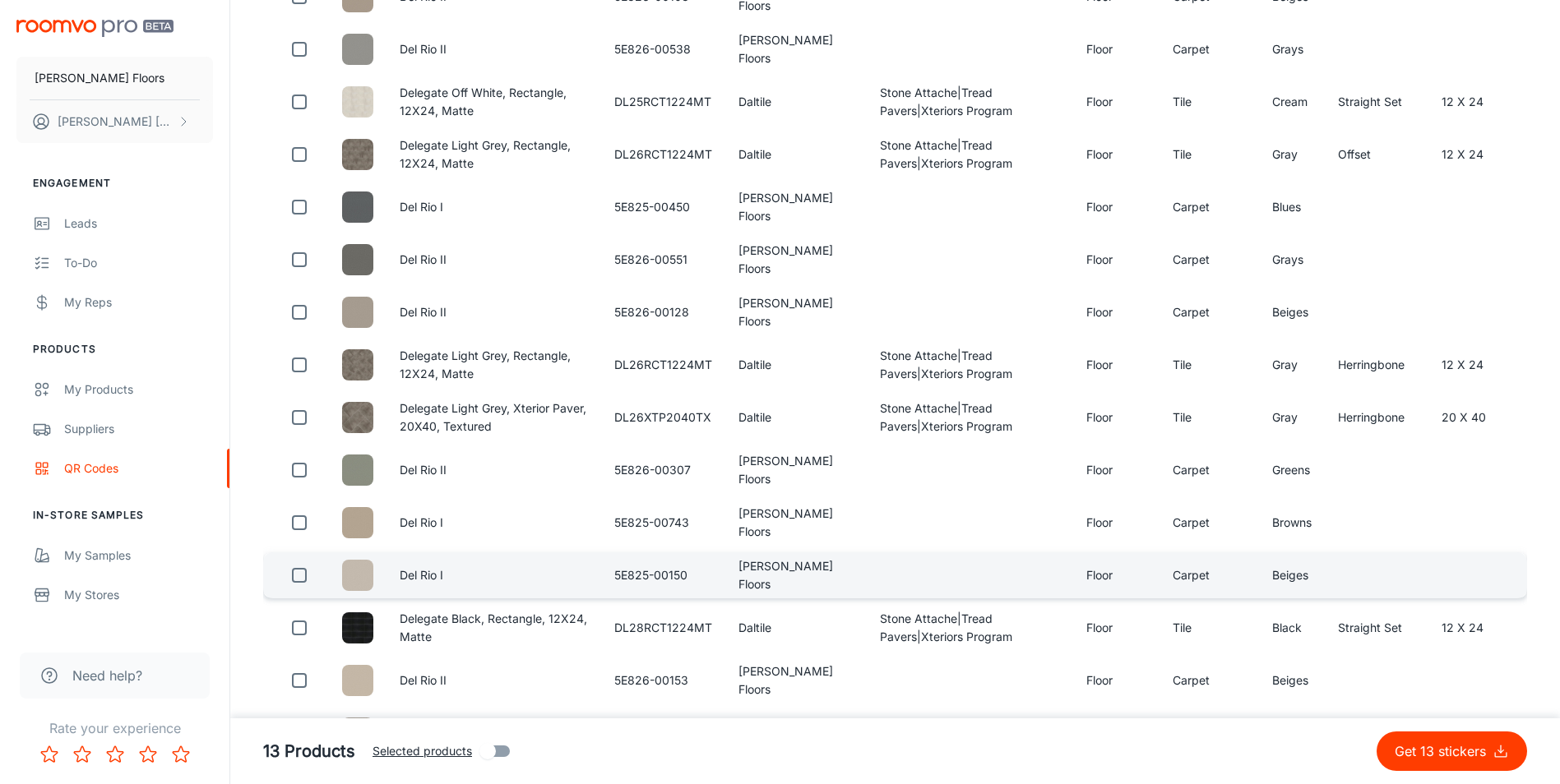
click at [293, 581] on input "checkbox" at bounding box center [299, 575] width 33 height 33
checkbox input "true"
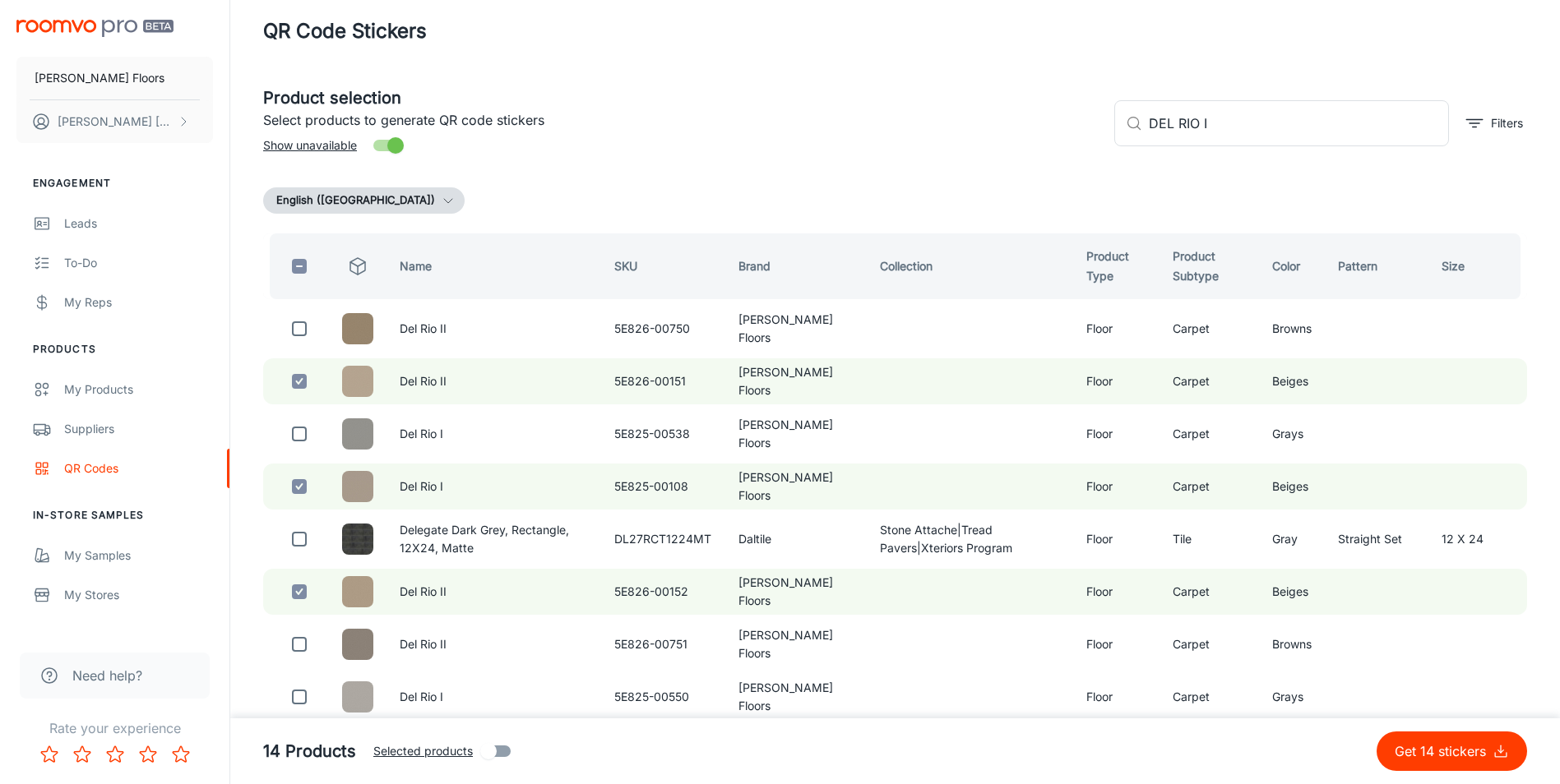
scroll to position [0, 0]
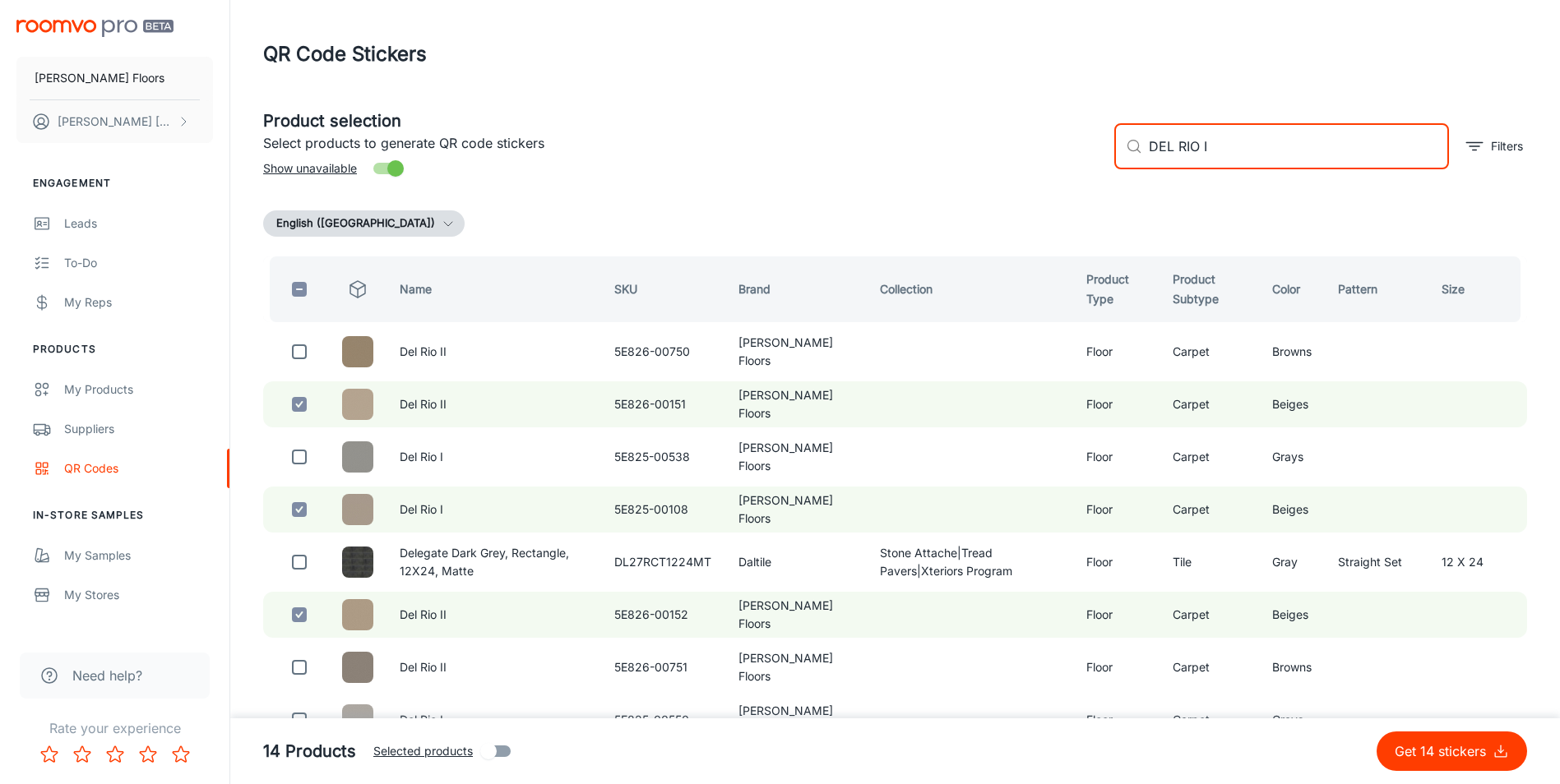
drag, startPoint x: 1250, startPoint y: 147, endPoint x: 1120, endPoint y: 148, distance: 130.0
click at [1097, 152] on div "Product selection Select products to generate QR code stickers Show unavailable…" at bounding box center [888, 140] width 1277 height 89
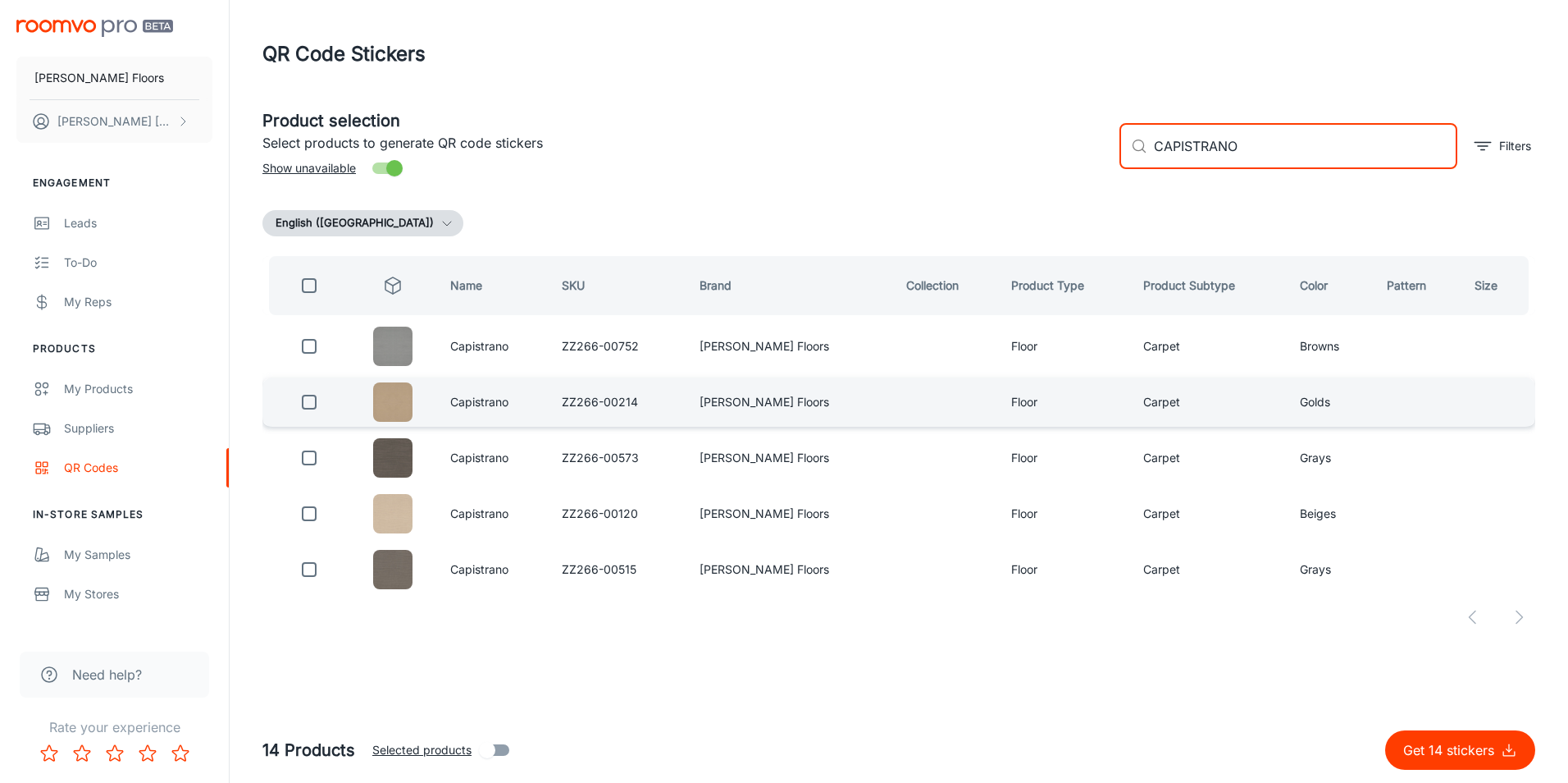
type input "CAPISTRANO"
click at [308, 391] on input "checkbox" at bounding box center [309, 403] width 33 height 33
checkbox input "true"
drag, startPoint x: 1284, startPoint y: 142, endPoint x: 1150, endPoint y: 144, distance: 134.0
click at [1150, 144] on div "​ CAPISTRANO ​" at bounding box center [1288, 147] width 338 height 46
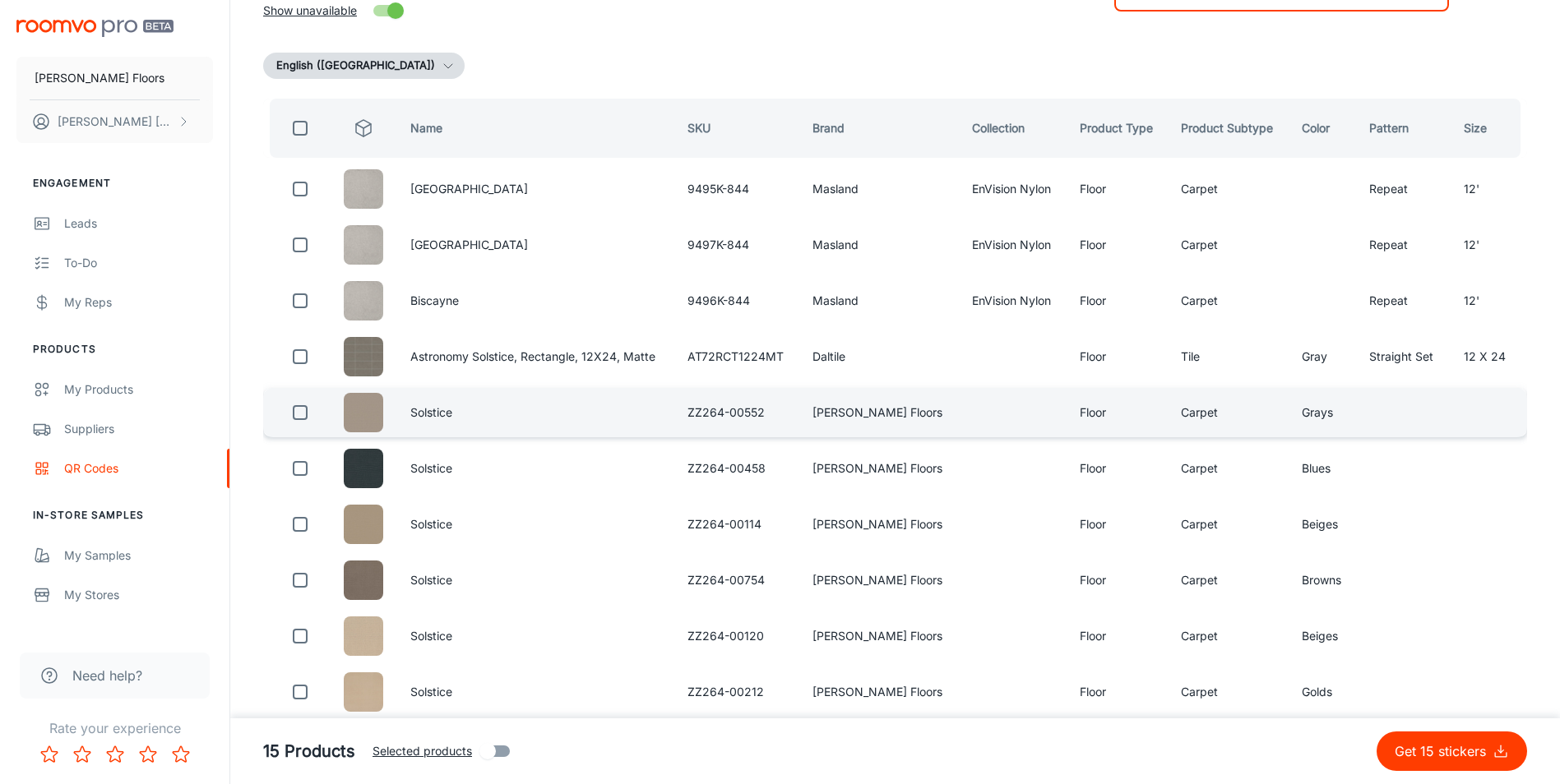
scroll to position [164, 0]
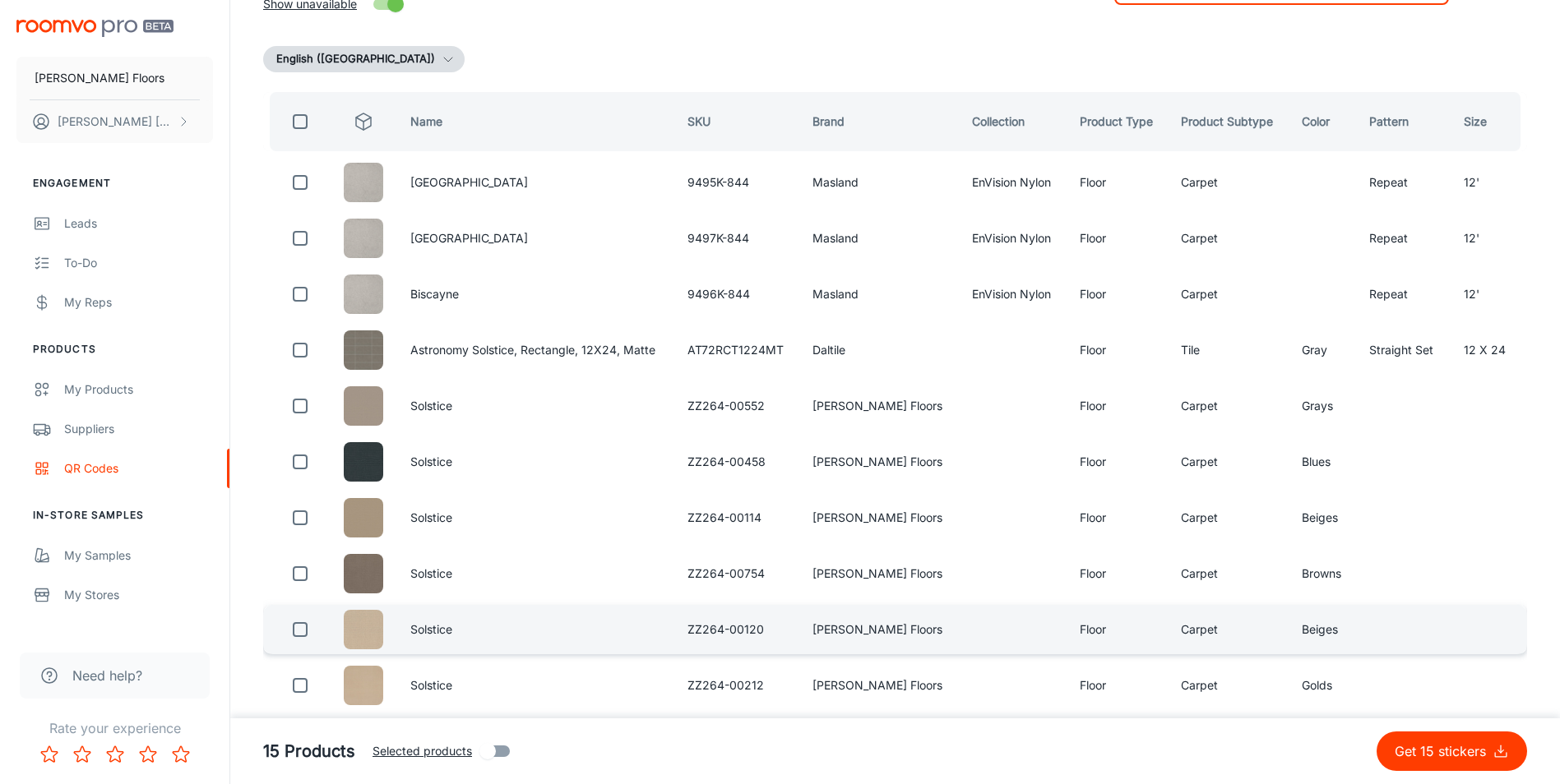
type input "SOLSTICE"
click at [304, 630] on input "checkbox" at bounding box center [300, 629] width 33 height 33
checkbox input "true"
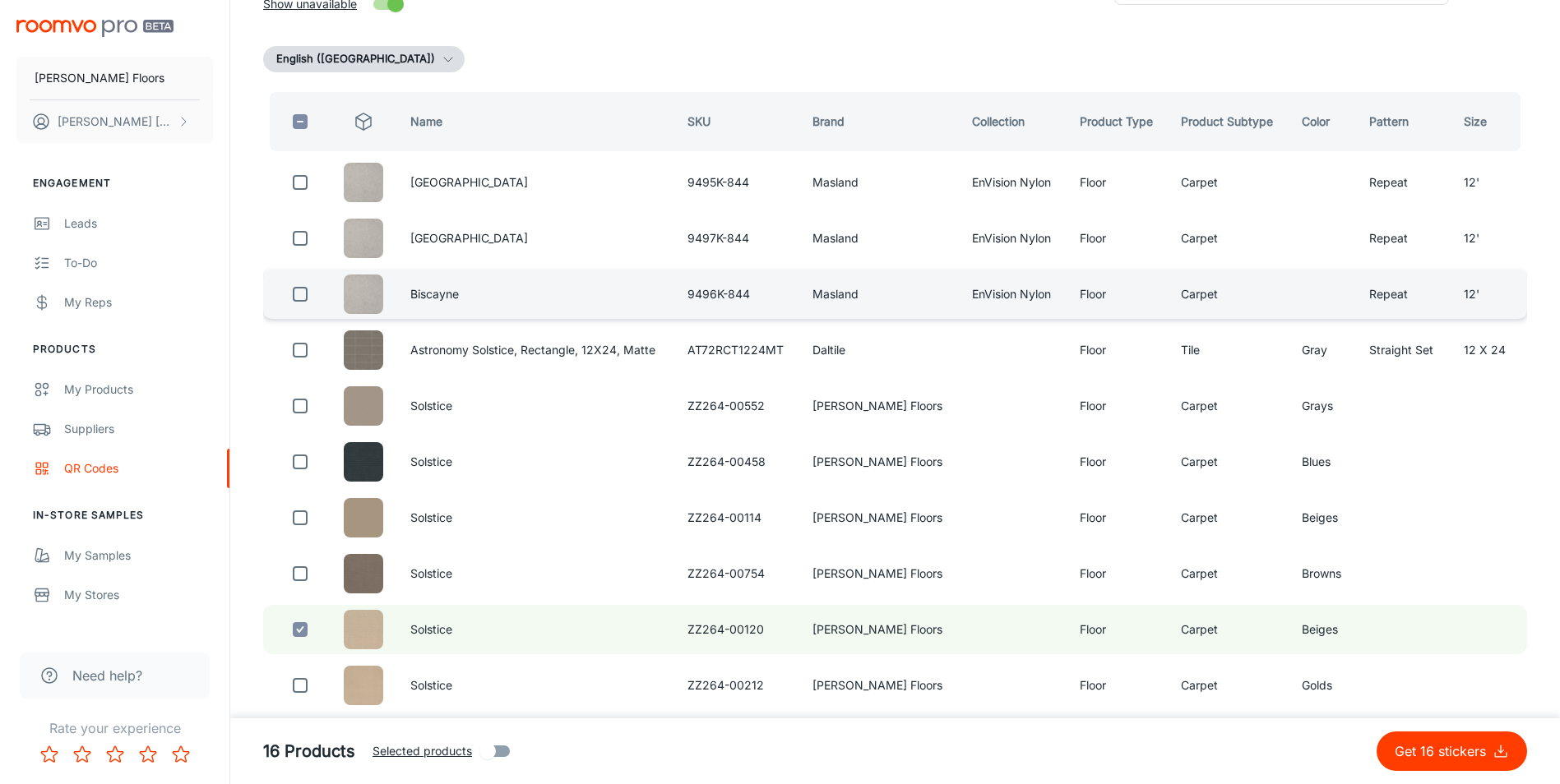
scroll to position [0, 0]
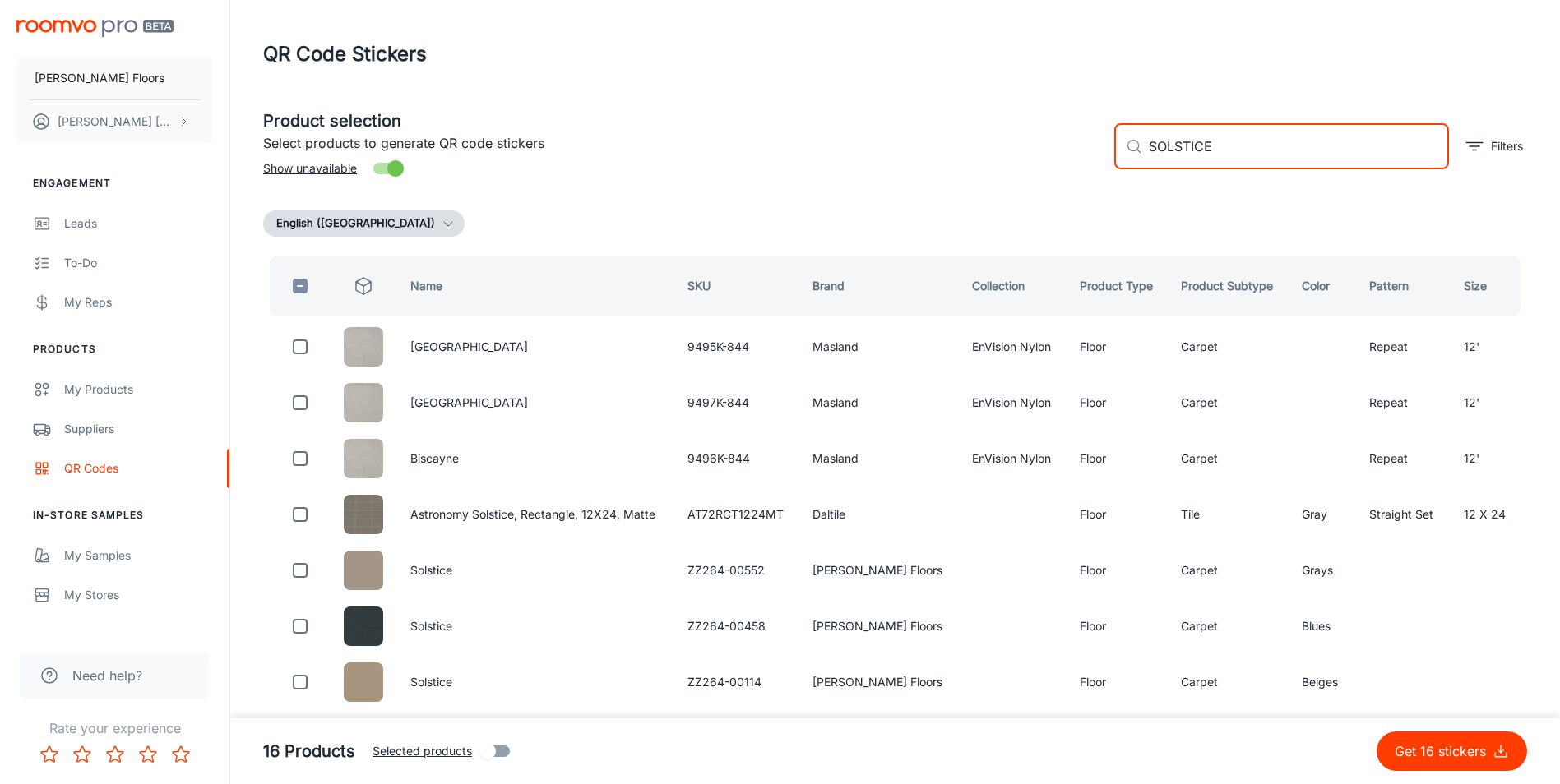
drag, startPoint x: 1183, startPoint y: 152, endPoint x: 1115, endPoint y: 143, distance: 68.6
click at [1115, 143] on div "​ SOLSTICE ​" at bounding box center [1281, 147] width 335 height 46
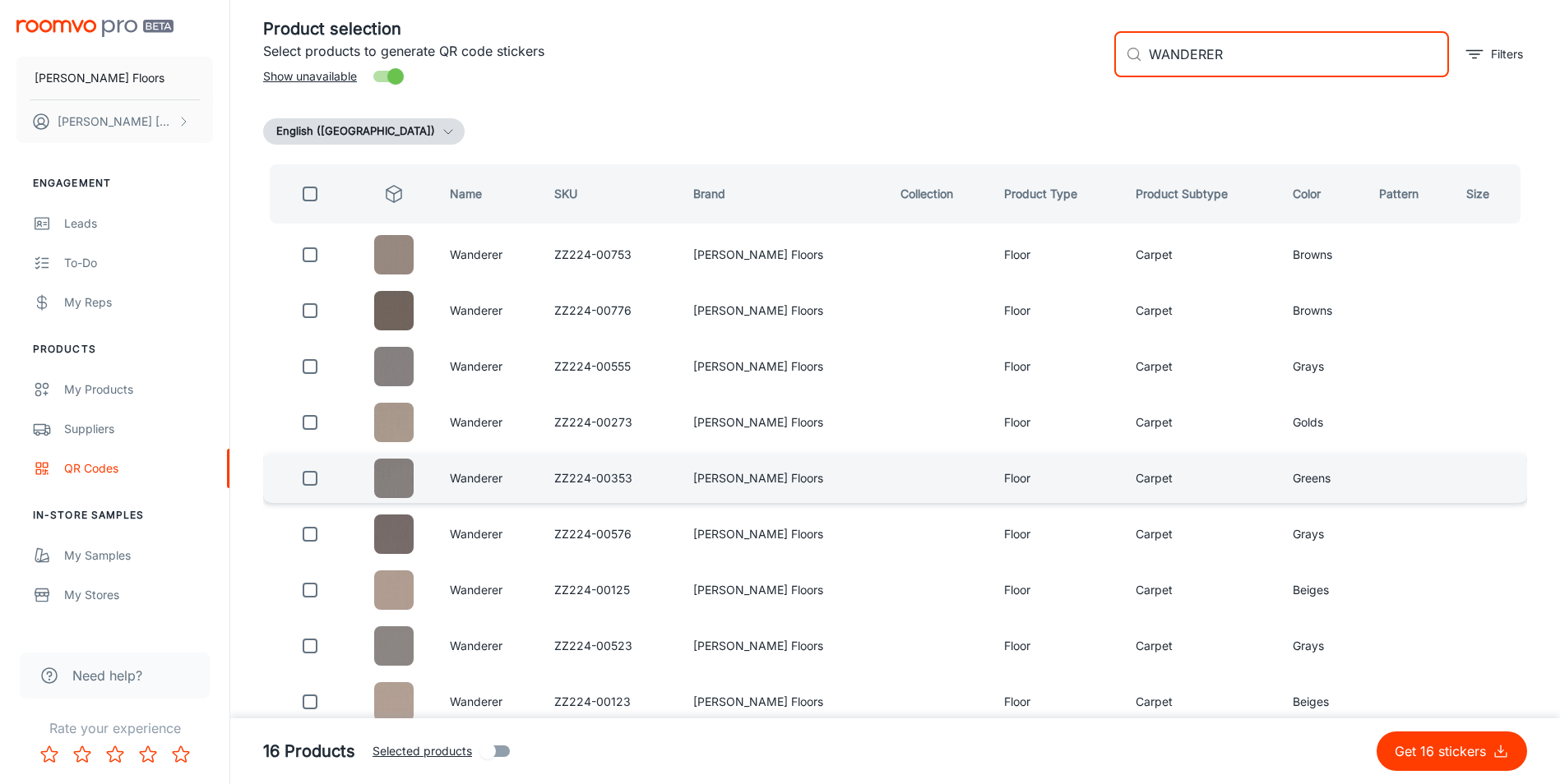
scroll to position [82, 0]
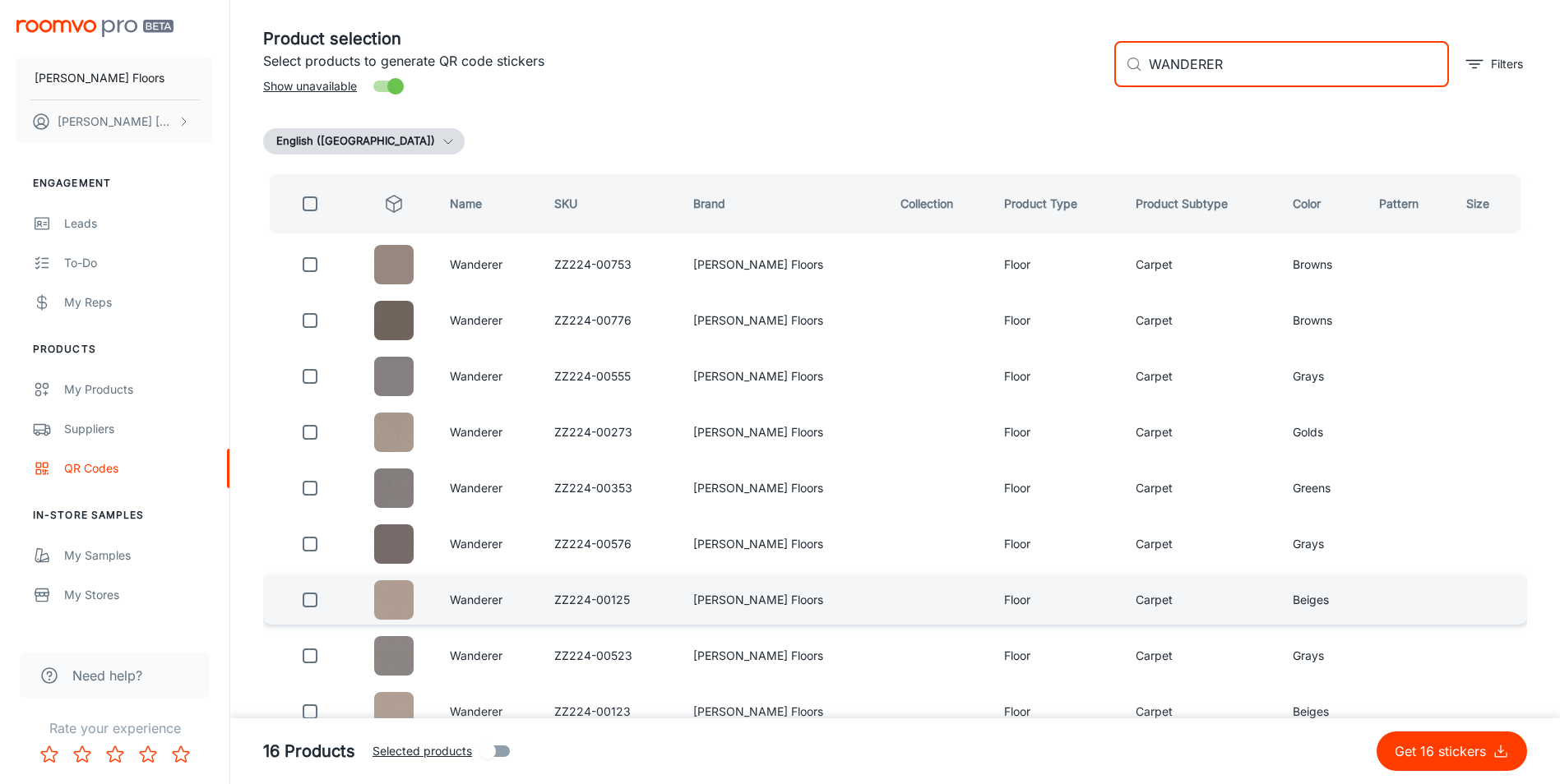
type input "WANDERER"
click at [304, 598] on input "checkbox" at bounding box center [309, 600] width 33 height 33
checkbox input "true"
drag, startPoint x: 1150, startPoint y: 77, endPoint x: 1137, endPoint y: 77, distance: 13.0
click at [1137, 77] on div "​ WANDERER ​" at bounding box center [1281, 65] width 335 height 46
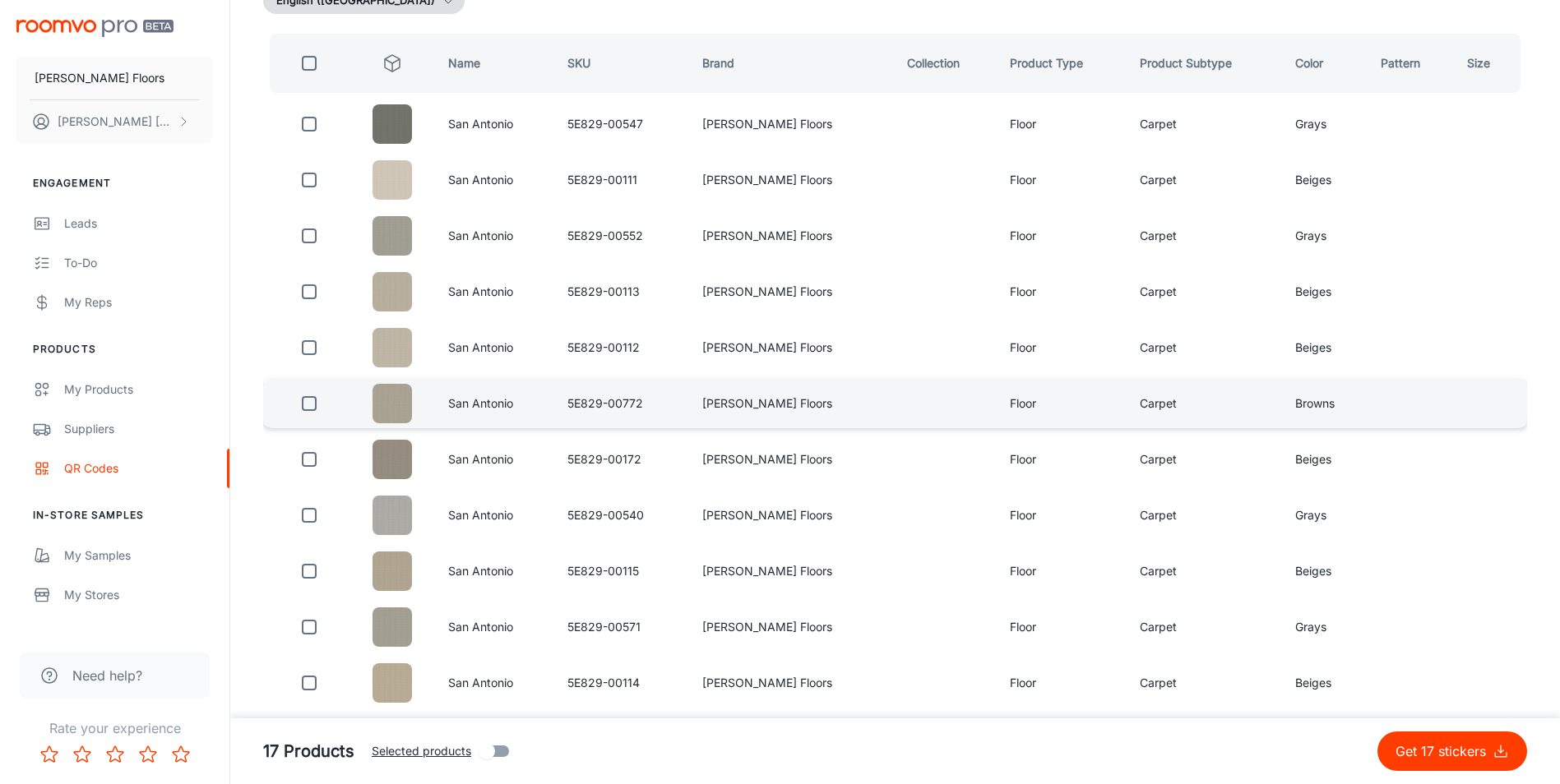
scroll to position [247, 0]
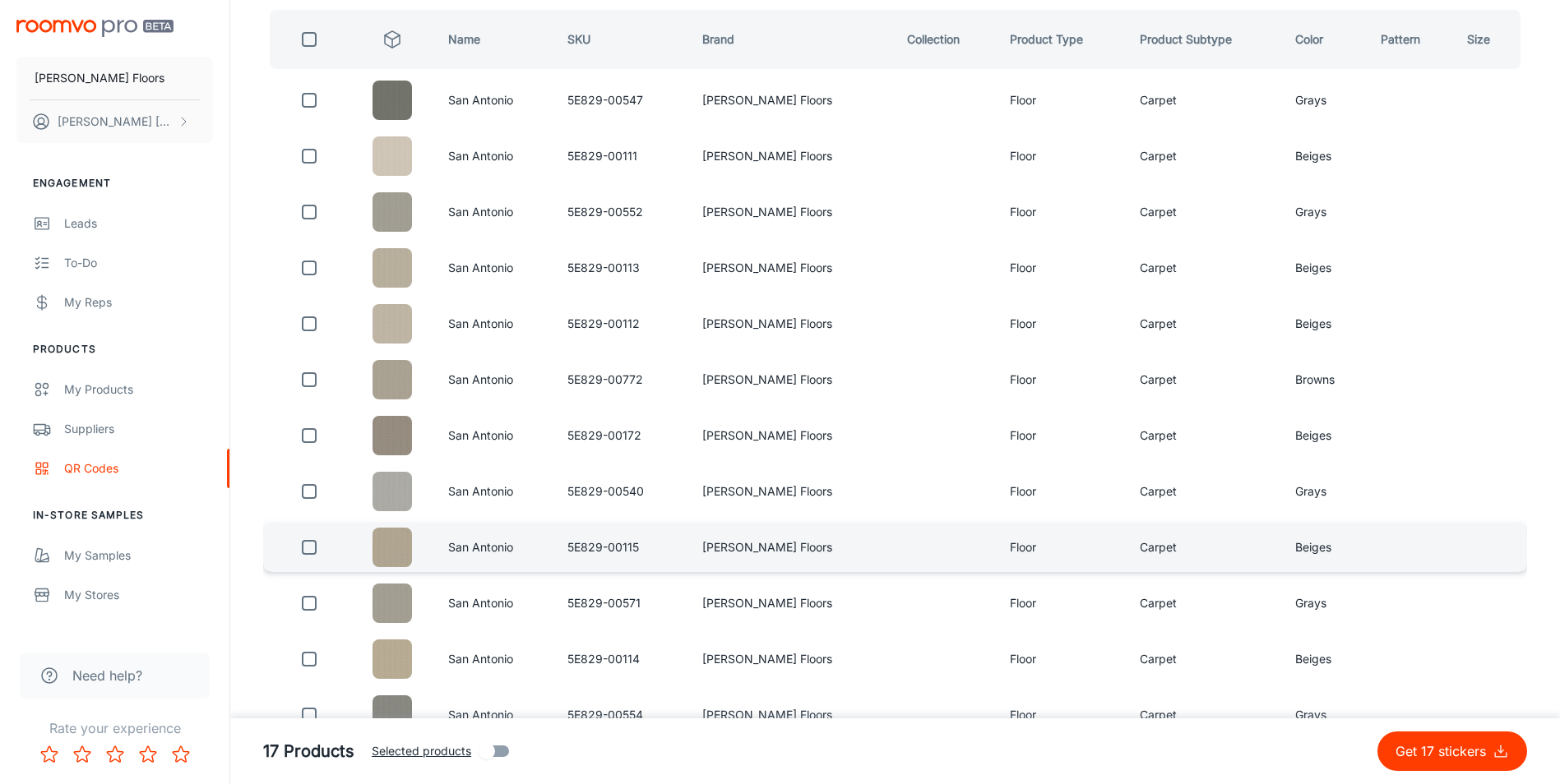
type input "SAN ANTONIO"
click at [313, 541] on input "checkbox" at bounding box center [309, 547] width 33 height 33
checkbox input "true"
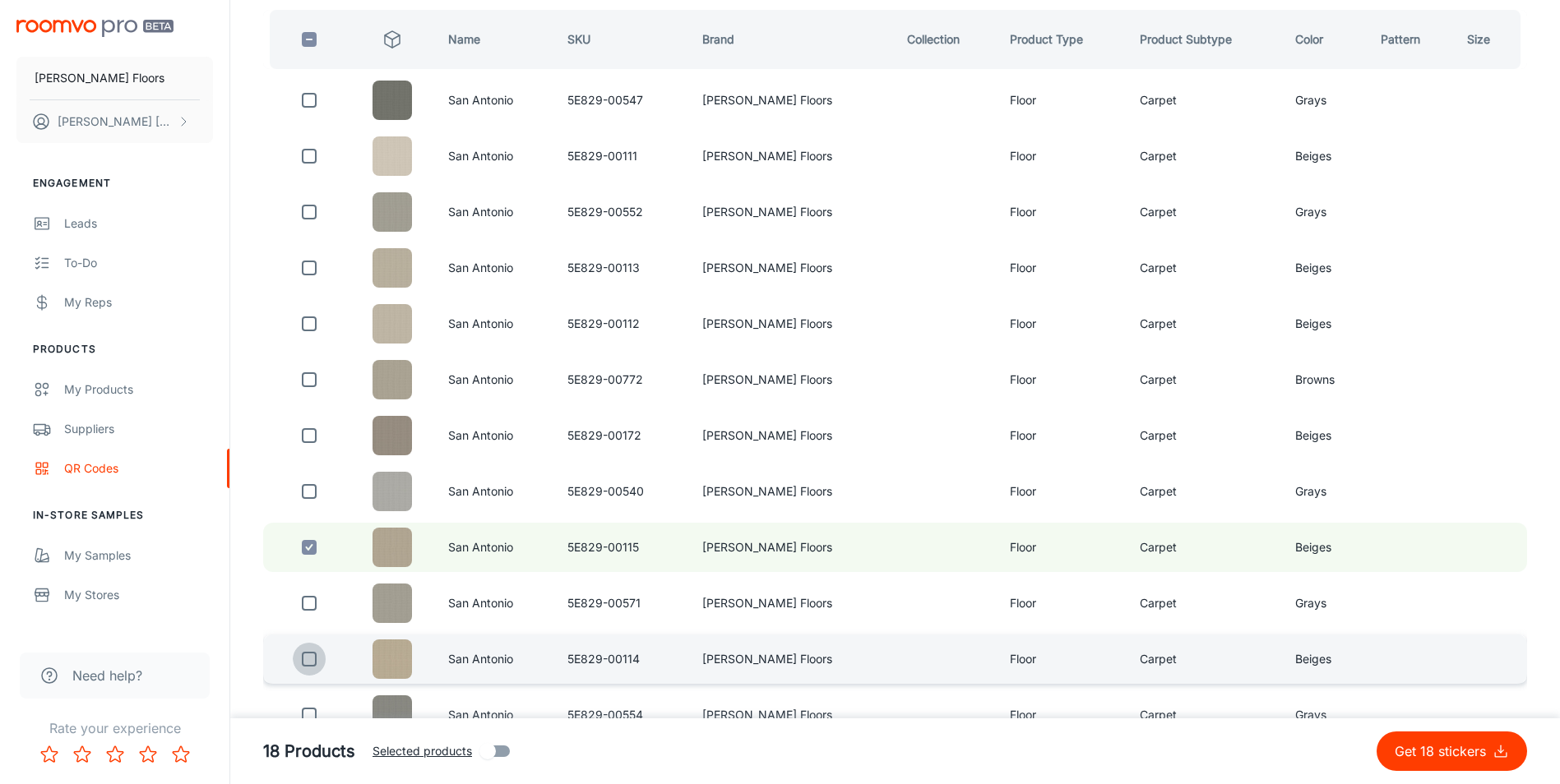
click at [315, 653] on input "checkbox" at bounding box center [309, 659] width 33 height 33
checkbox input "true"
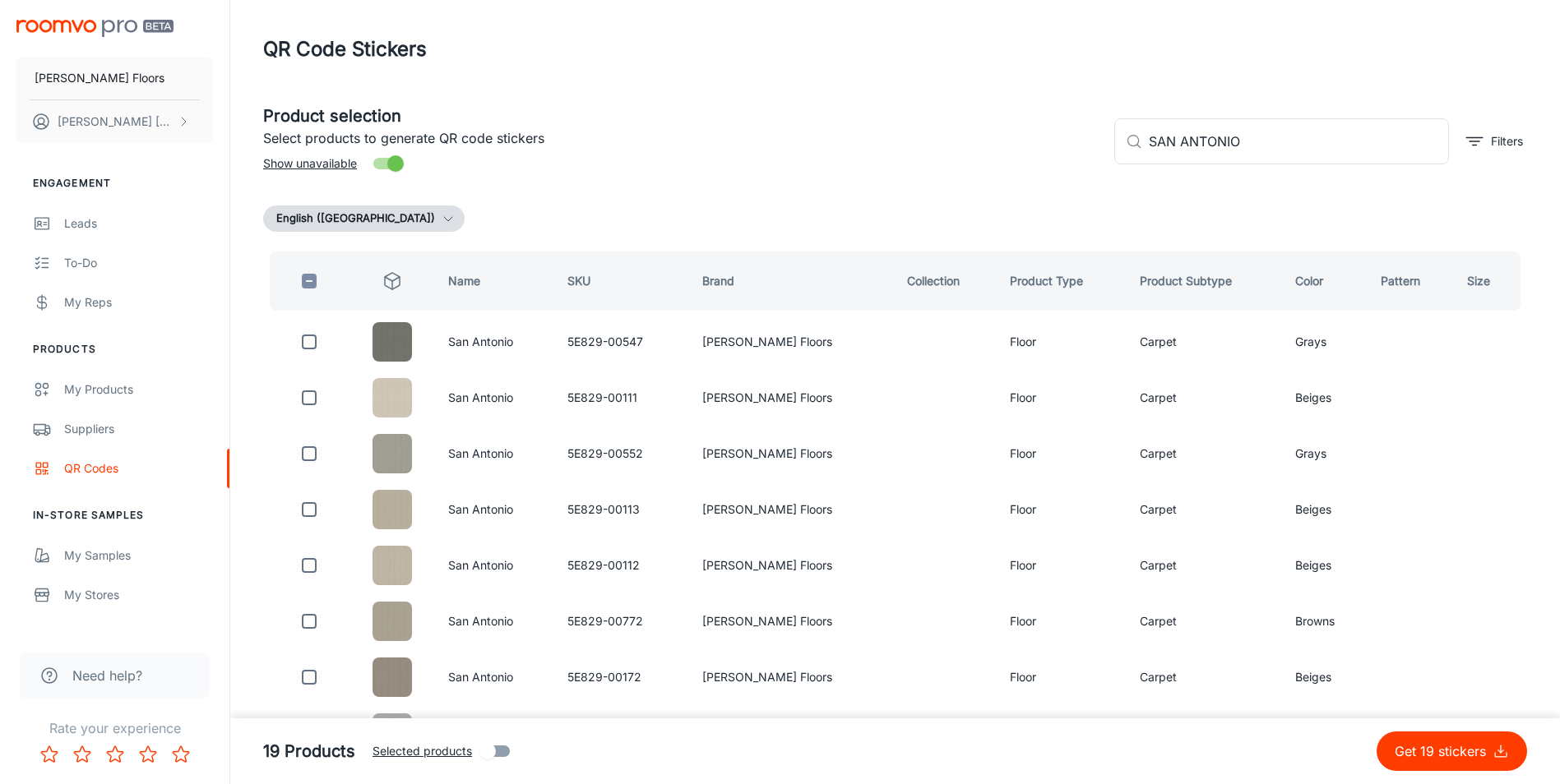
scroll to position [0, 0]
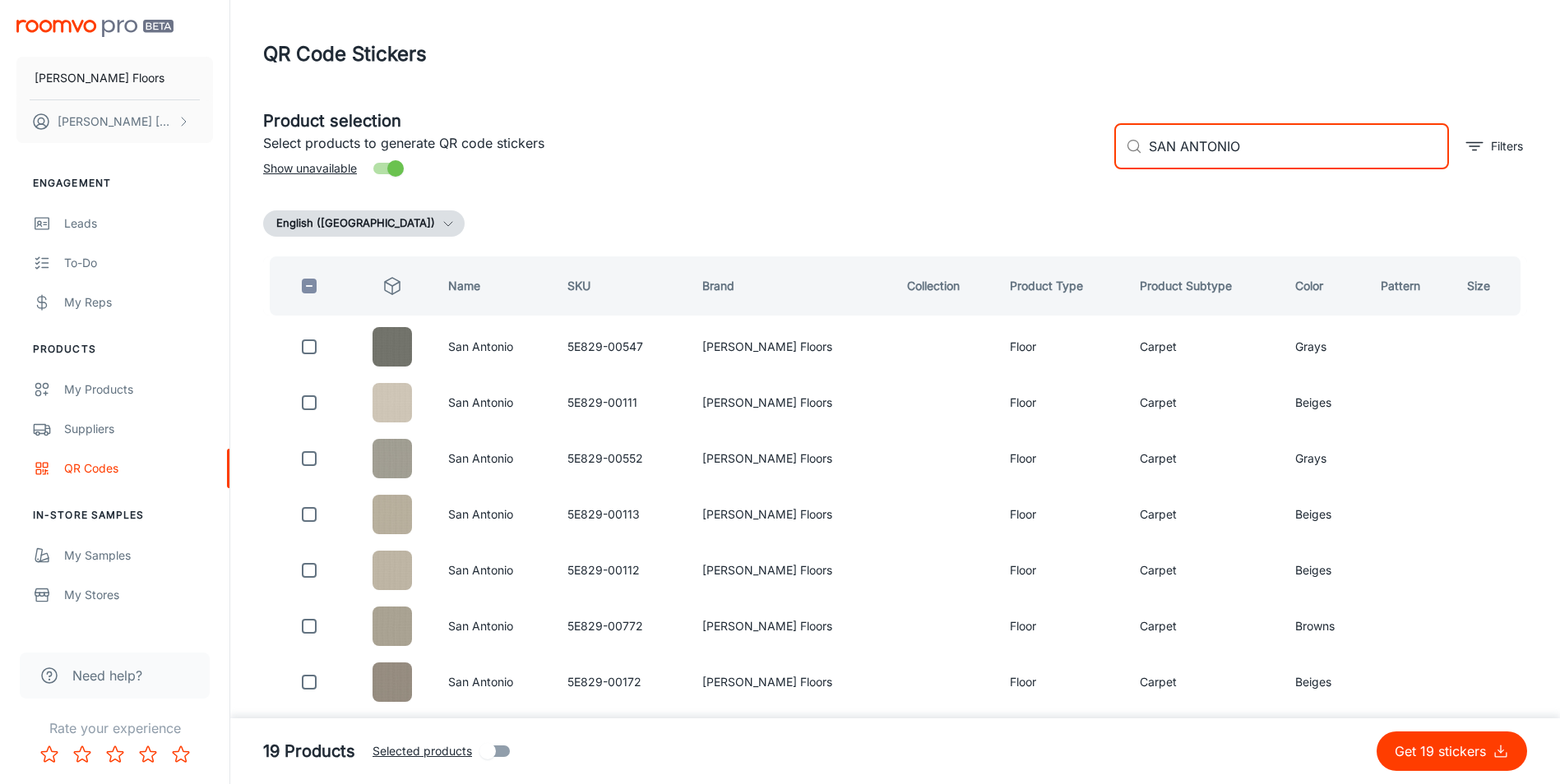
drag, startPoint x: 1240, startPoint y: 159, endPoint x: 1125, endPoint y: 161, distance: 115.0
click at [1125, 161] on div "​ SAN ANTONIO ​" at bounding box center [1281, 147] width 335 height 46
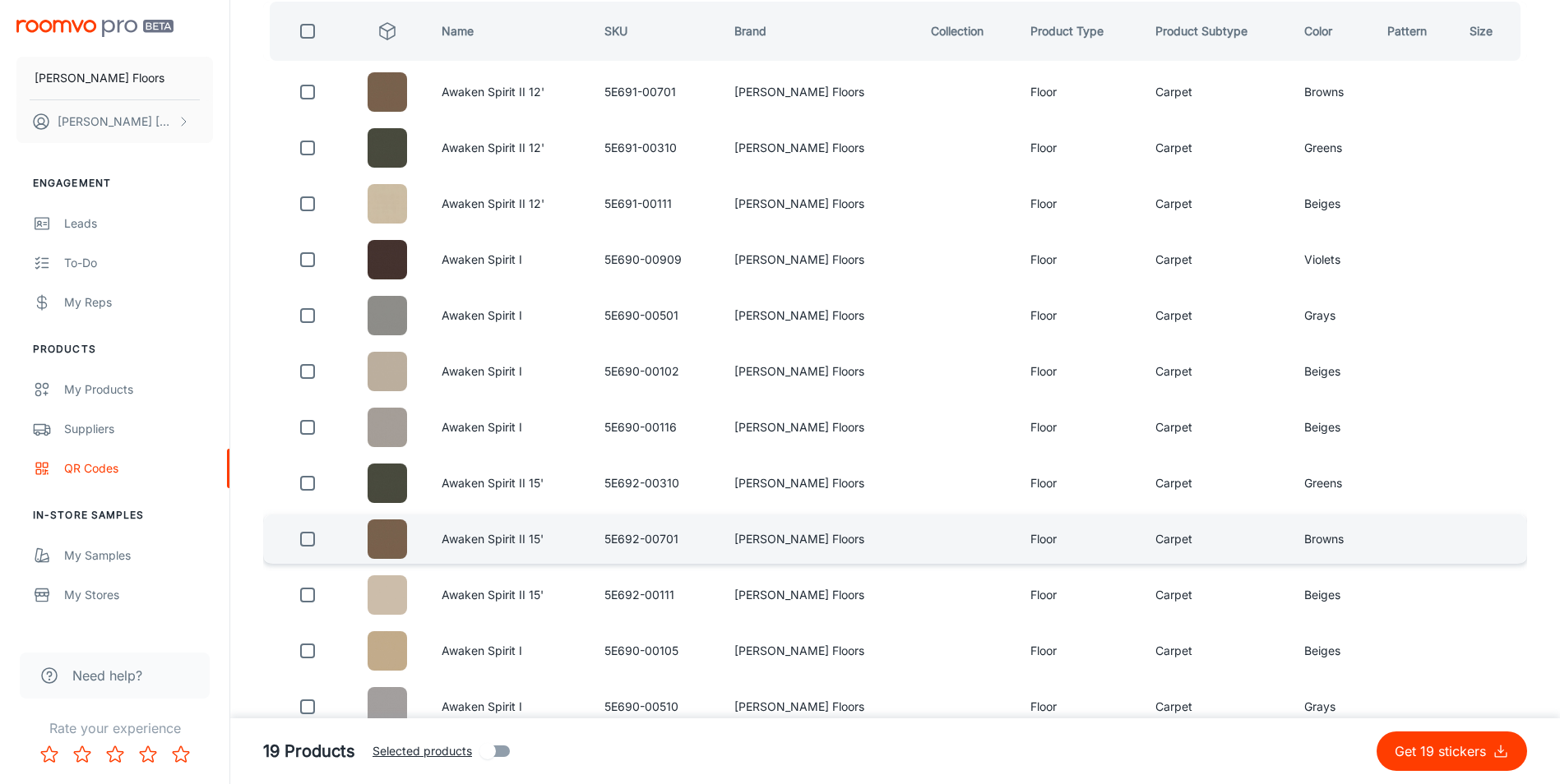
scroll to position [164, 0]
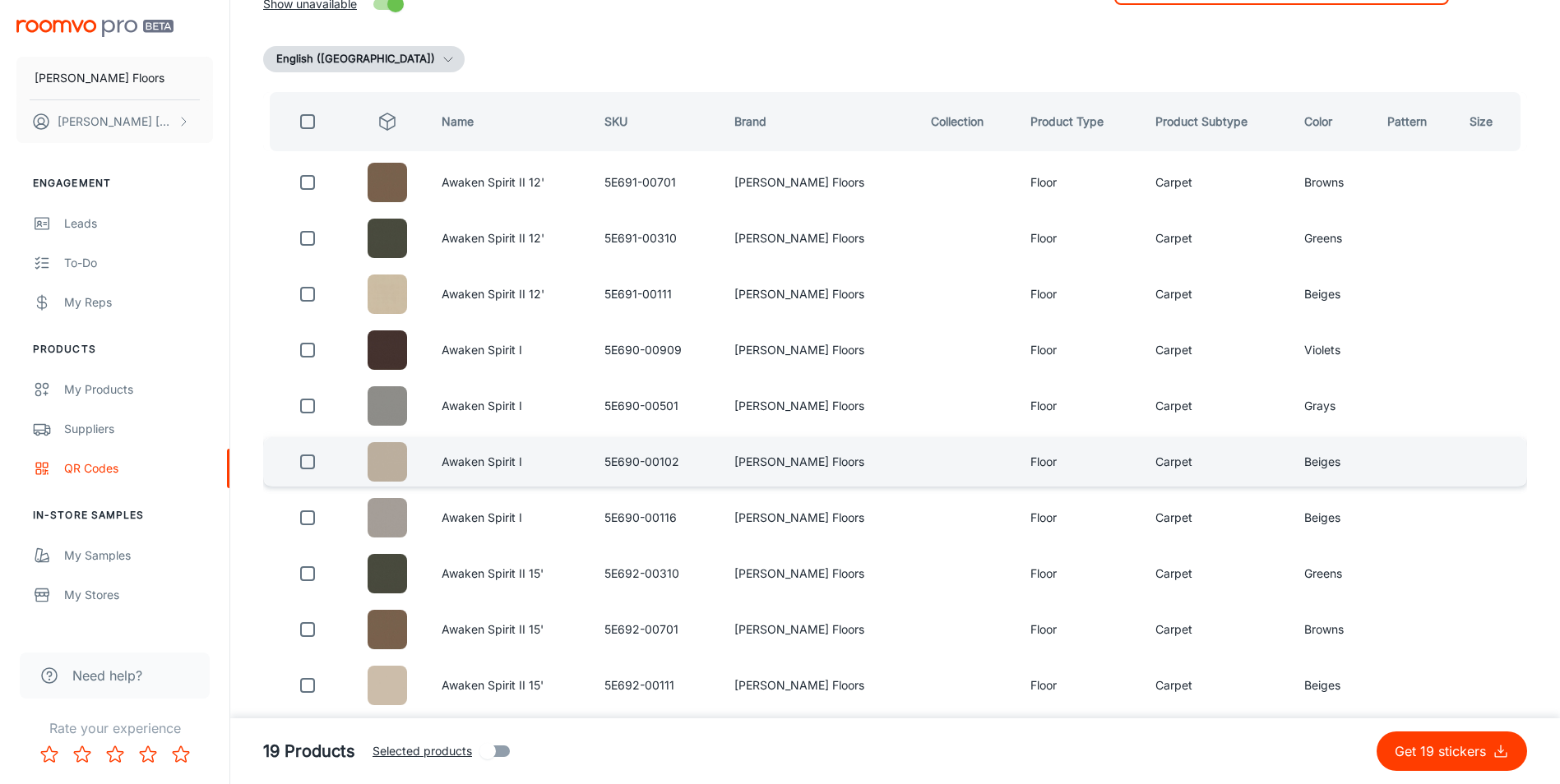
type input "AWAKEN SPIRIT"
click at [309, 463] on input "checkbox" at bounding box center [308, 462] width 33 height 33
checkbox input "true"
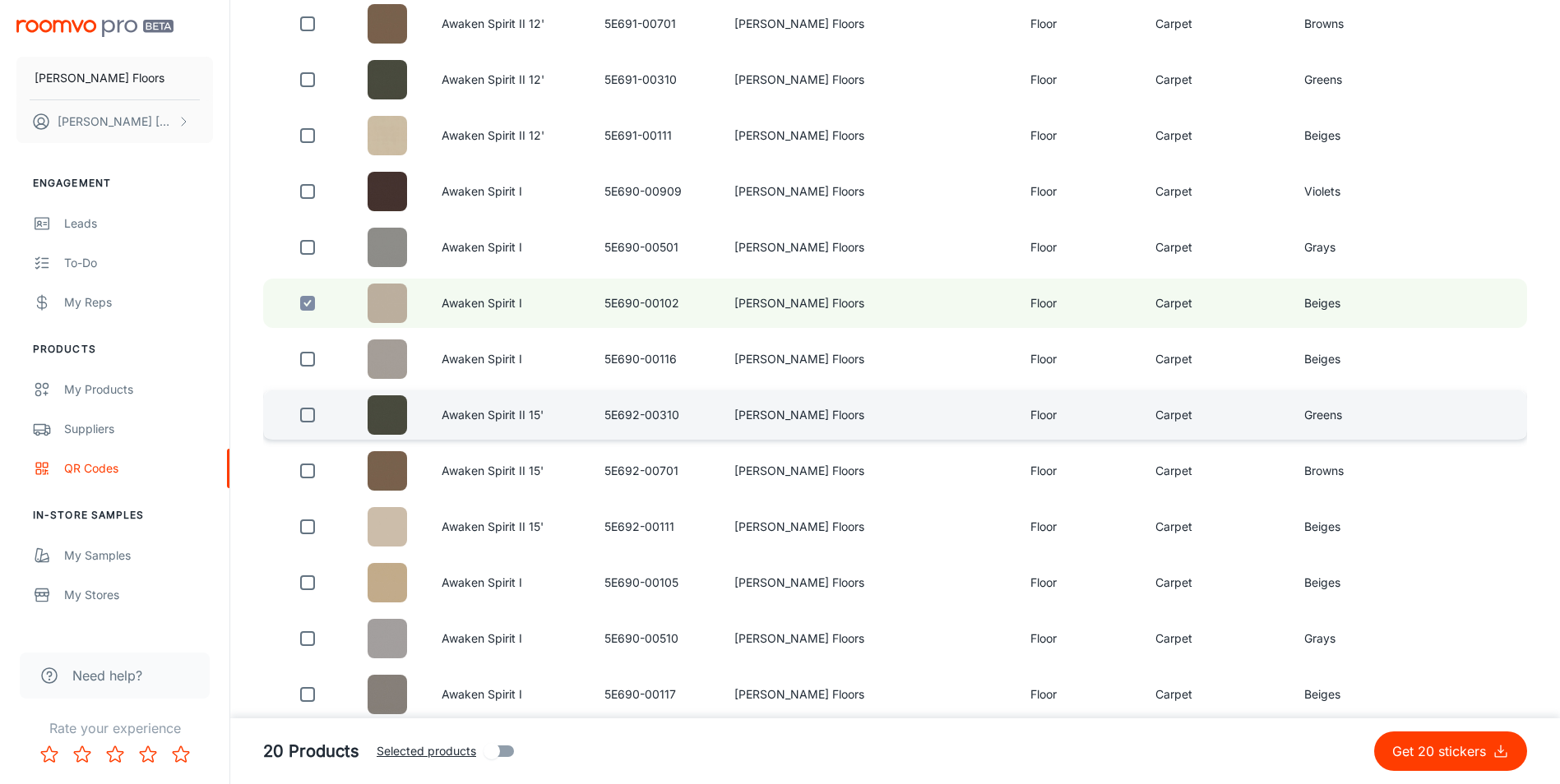
scroll to position [329, 0]
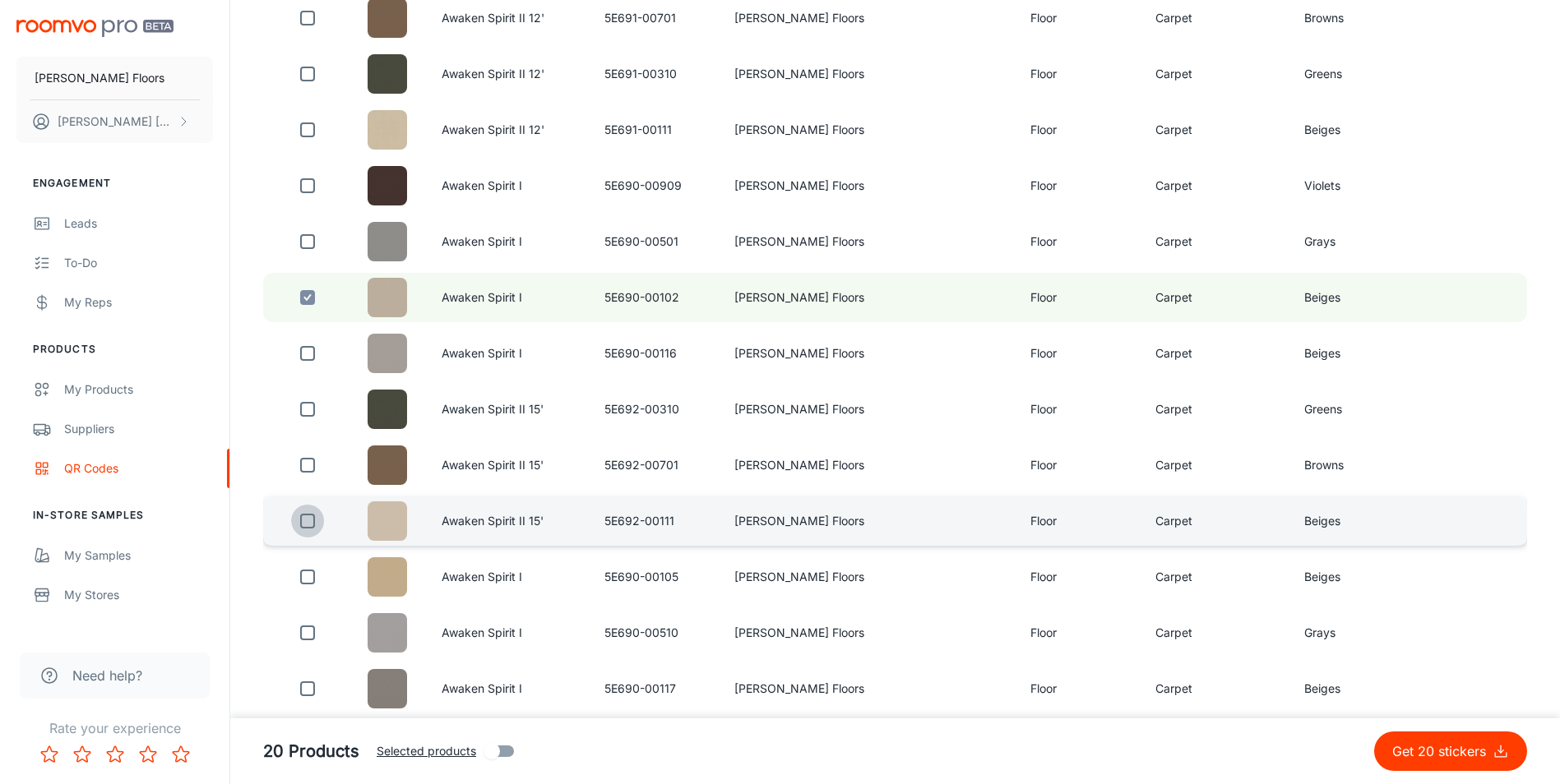
click at [309, 530] on input "checkbox" at bounding box center [308, 521] width 33 height 33
checkbox input "true"
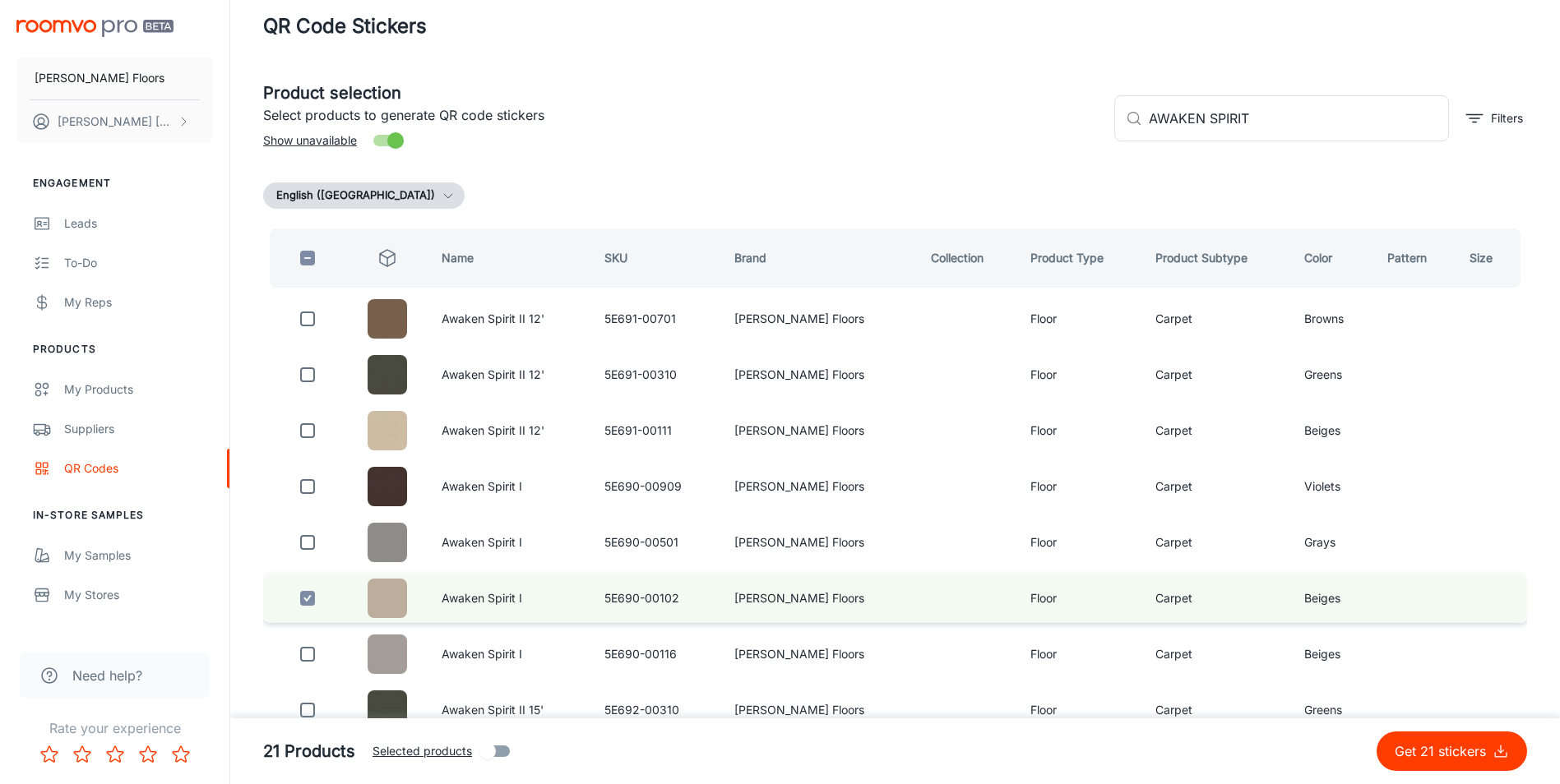
scroll to position [0, 0]
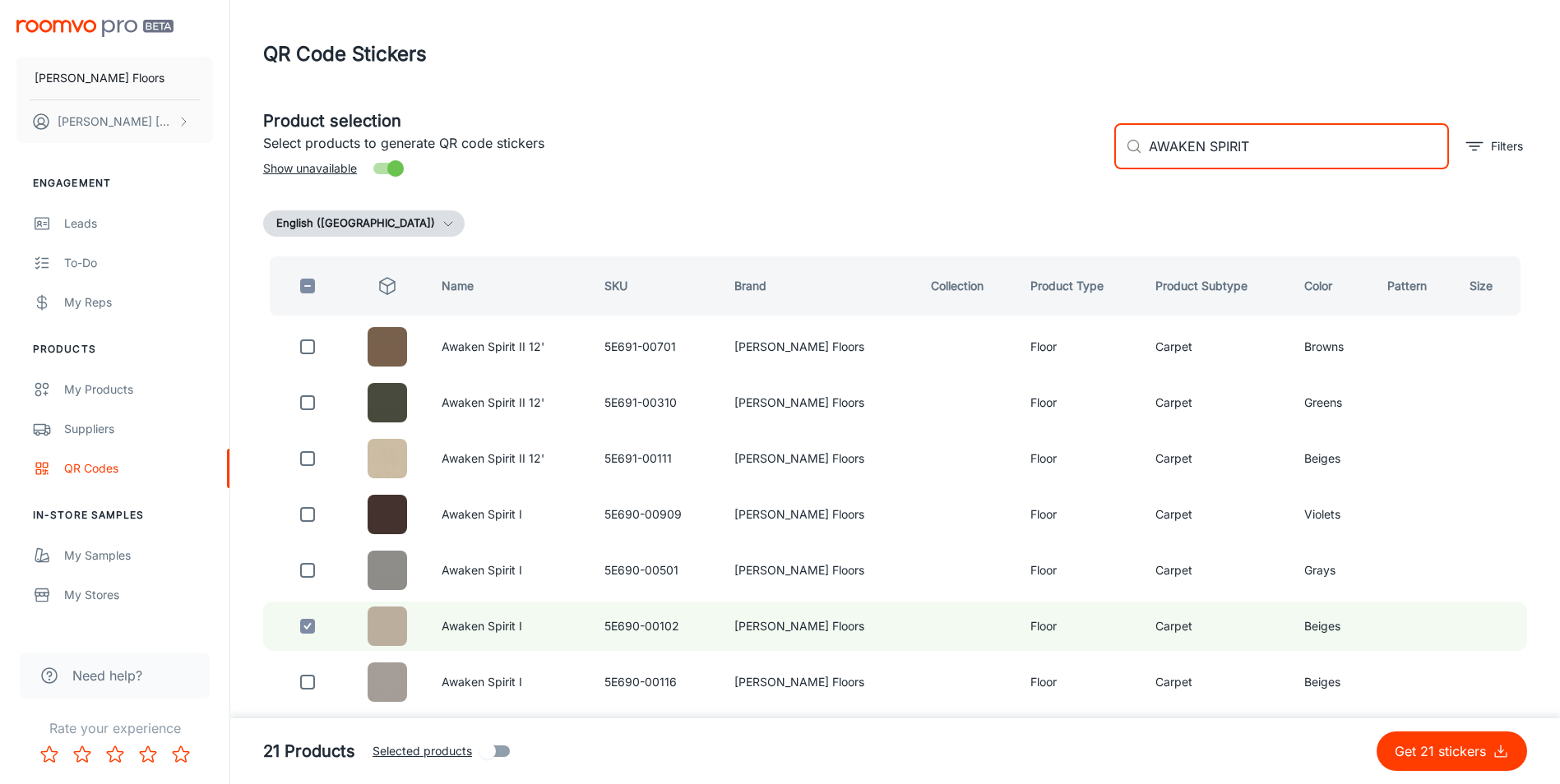
drag, startPoint x: 1236, startPoint y: 140, endPoint x: 1101, endPoint y: 131, distance: 135.3
click at [1086, 131] on div "Product selection Select products to generate QR code stickers Show unavailable…" at bounding box center [888, 140] width 1277 height 89
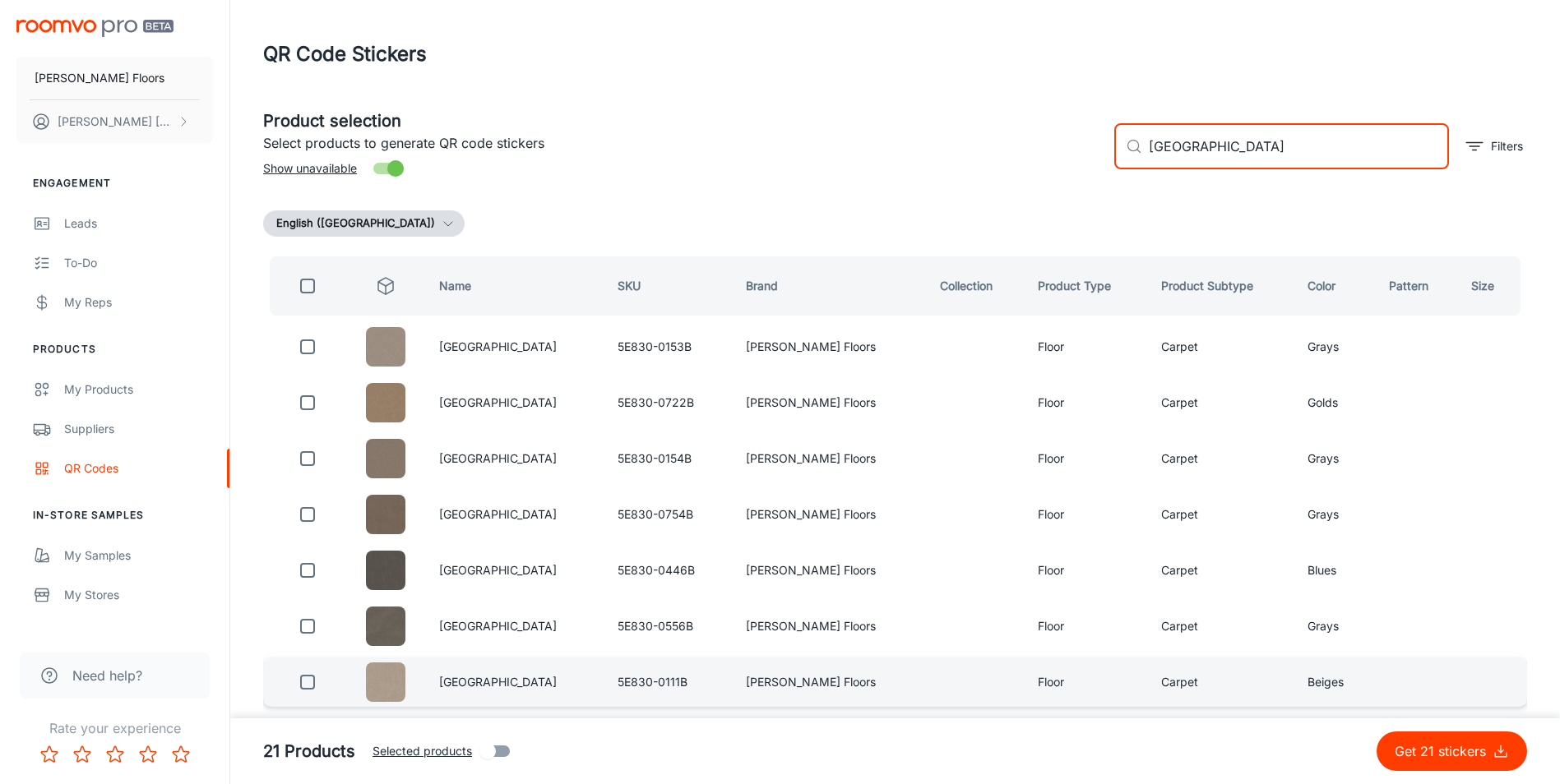
type input "[GEOGRAPHIC_DATA]"
click at [309, 687] on input "checkbox" at bounding box center [308, 682] width 33 height 33
checkbox input "true"
click at [1107, 146] on div "​ CANYON LAKE ​ Filters" at bounding box center [1313, 140] width 426 height 89
type input "[GEOGRAPHIC_DATA]"
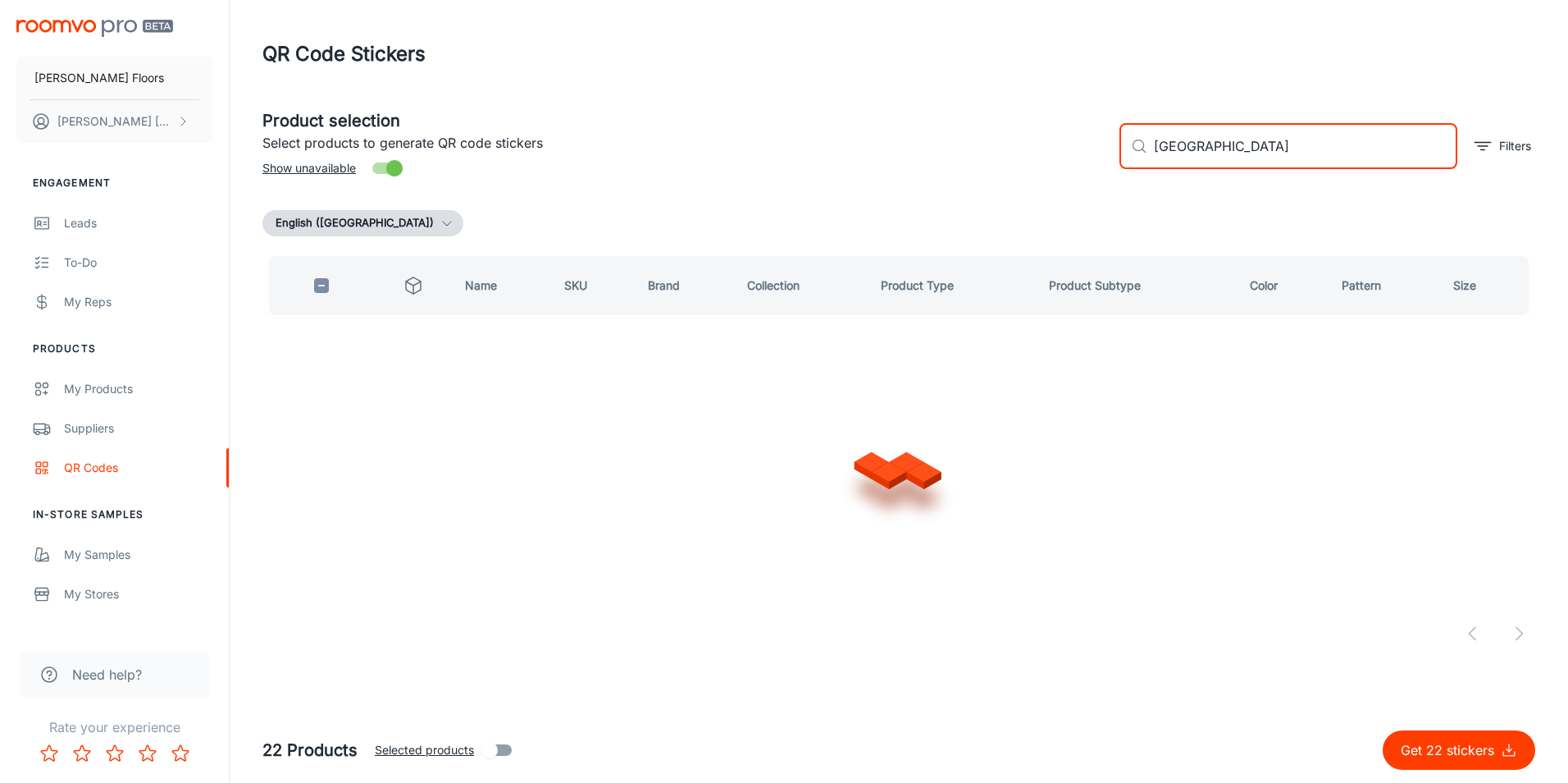
checkbox input "true"
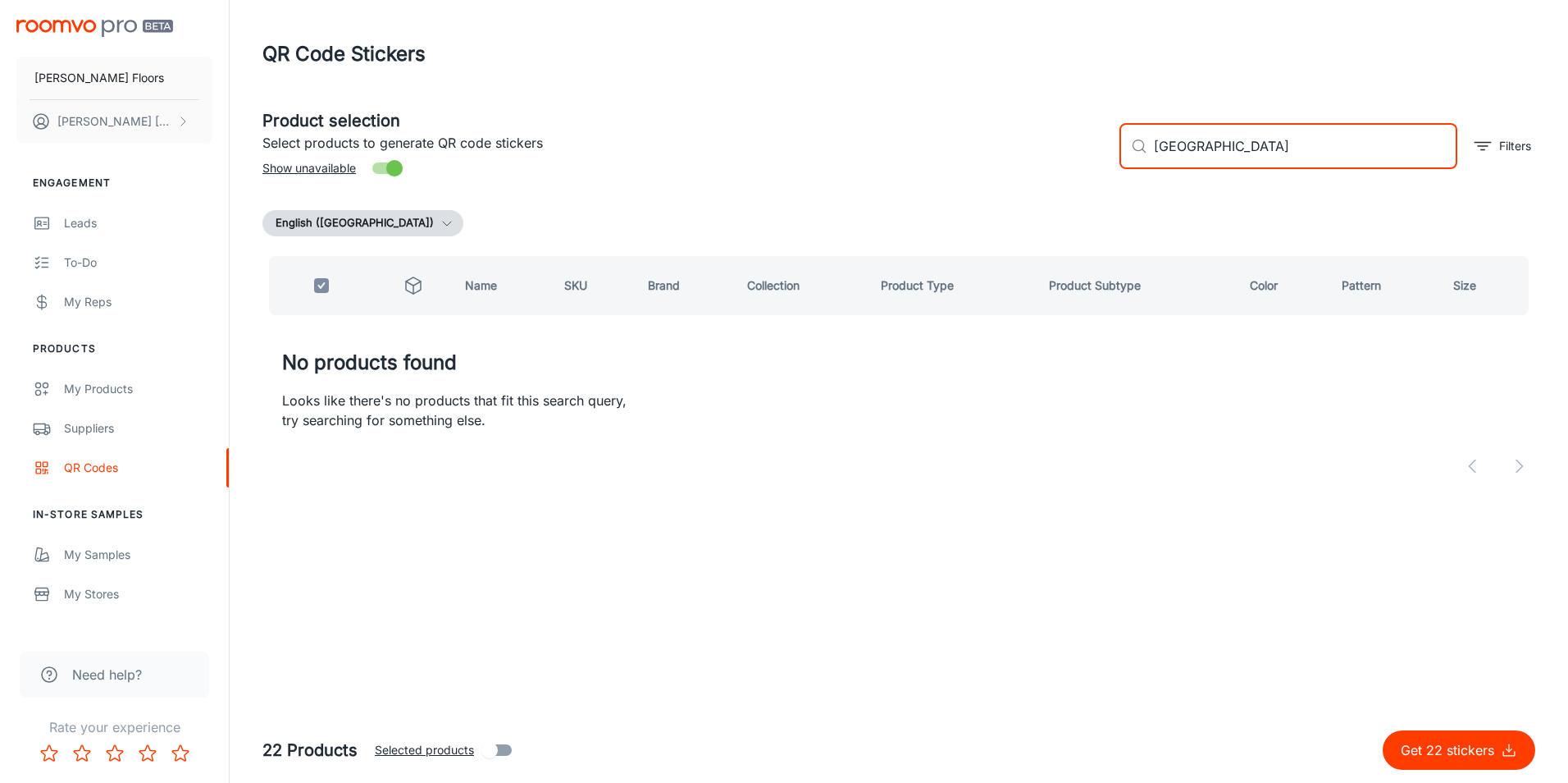
drag, startPoint x: 1230, startPoint y: 154, endPoint x: 1201, endPoint y: 158, distance: 29.3
click at [1218, 154] on input "[GEOGRAPHIC_DATA]" at bounding box center [1306, 147] width 304 height 46
click at [1178, 151] on input "[GEOGRAPHIC_DATA]" at bounding box center [1306, 147] width 304 height 46
type input "LAS CRUCES"
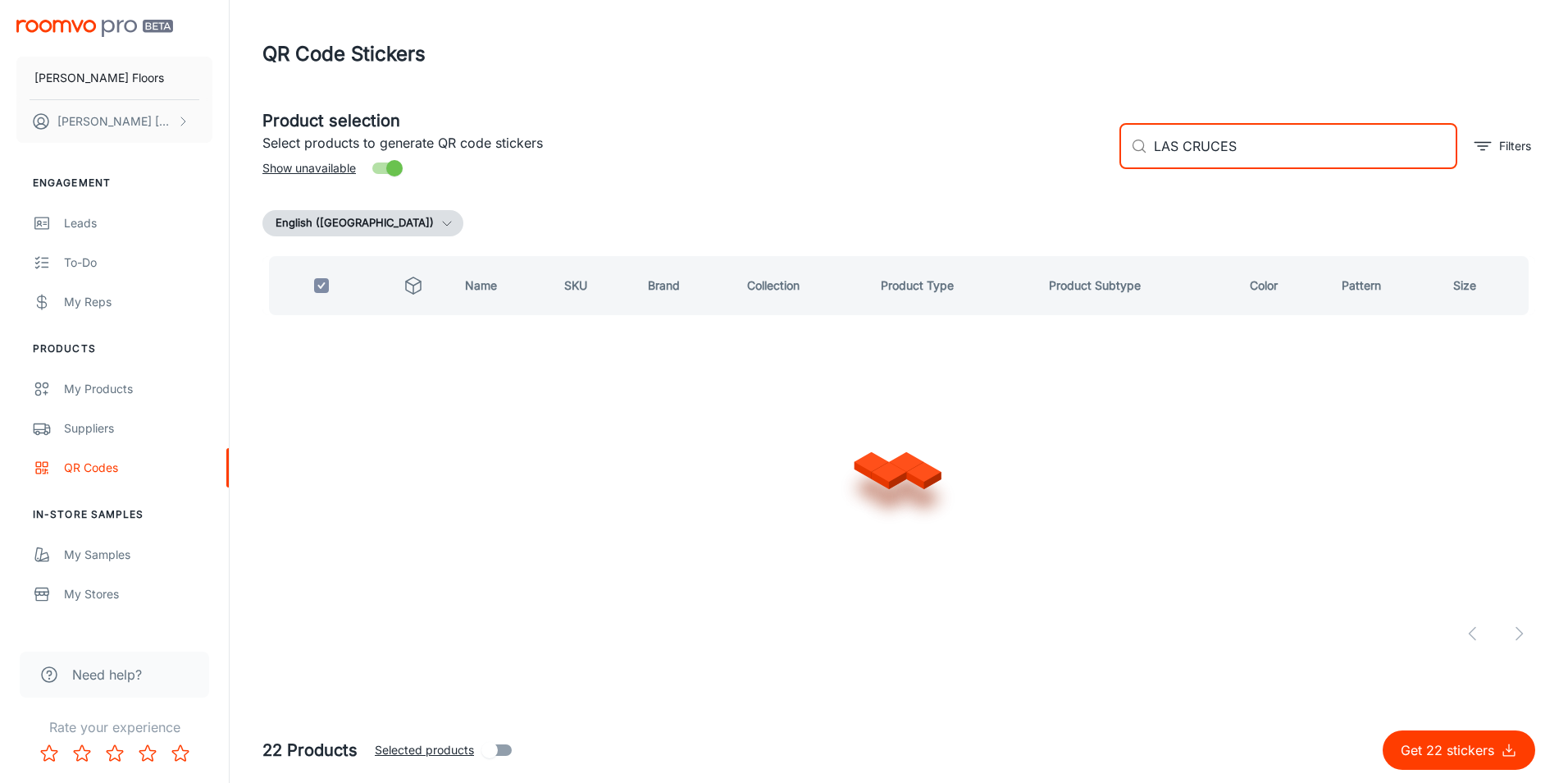
checkbox input "false"
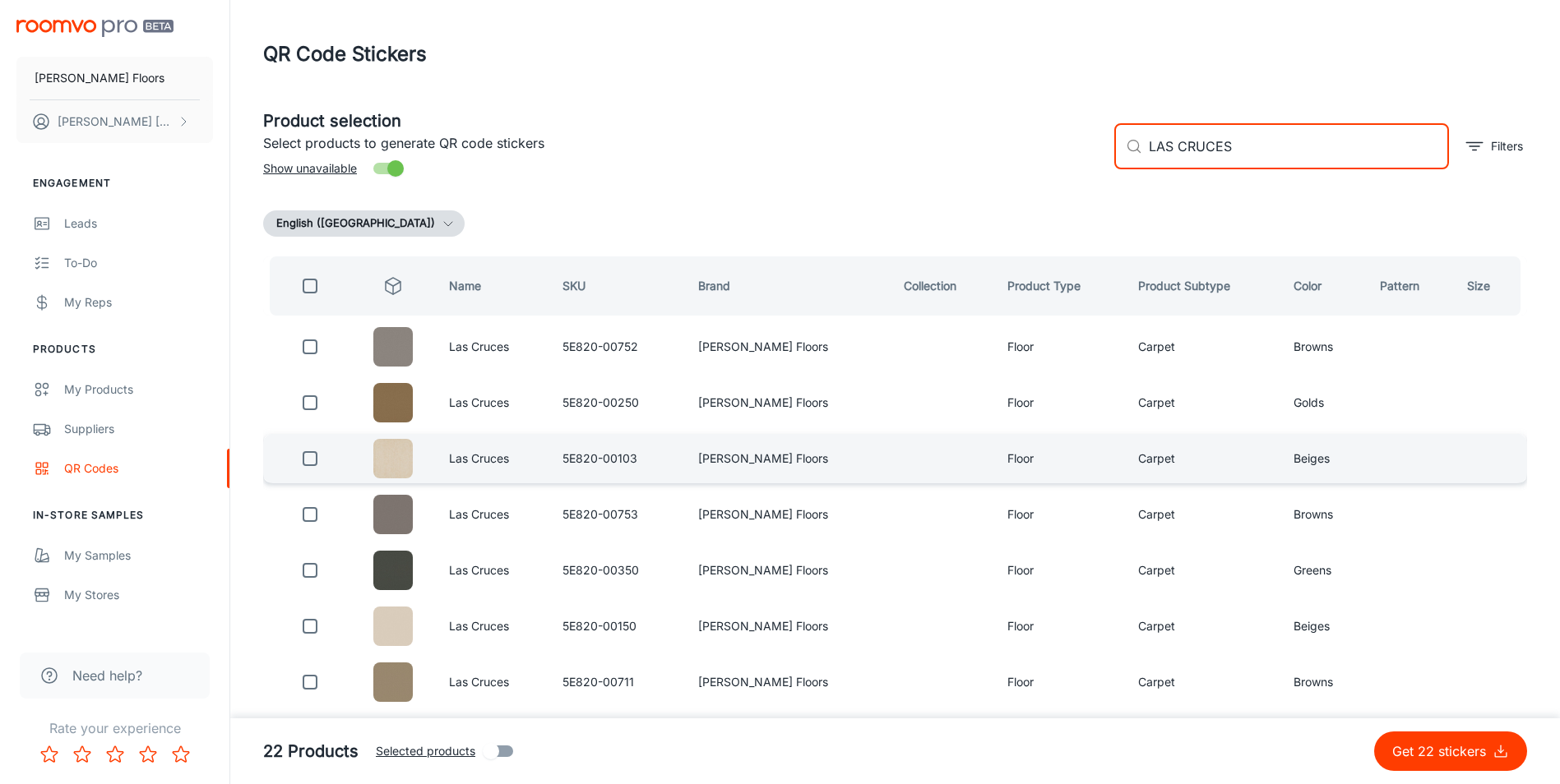
type input "LAS CRUCES"
click at [315, 467] on input "checkbox" at bounding box center [309, 458] width 33 height 33
checkbox input "true"
drag, startPoint x: 1137, startPoint y: 135, endPoint x: 1120, endPoint y: 125, distance: 19.7
click at [1105, 123] on div "​ LAS CRUCES ​ Filters" at bounding box center [1313, 140] width 426 height 89
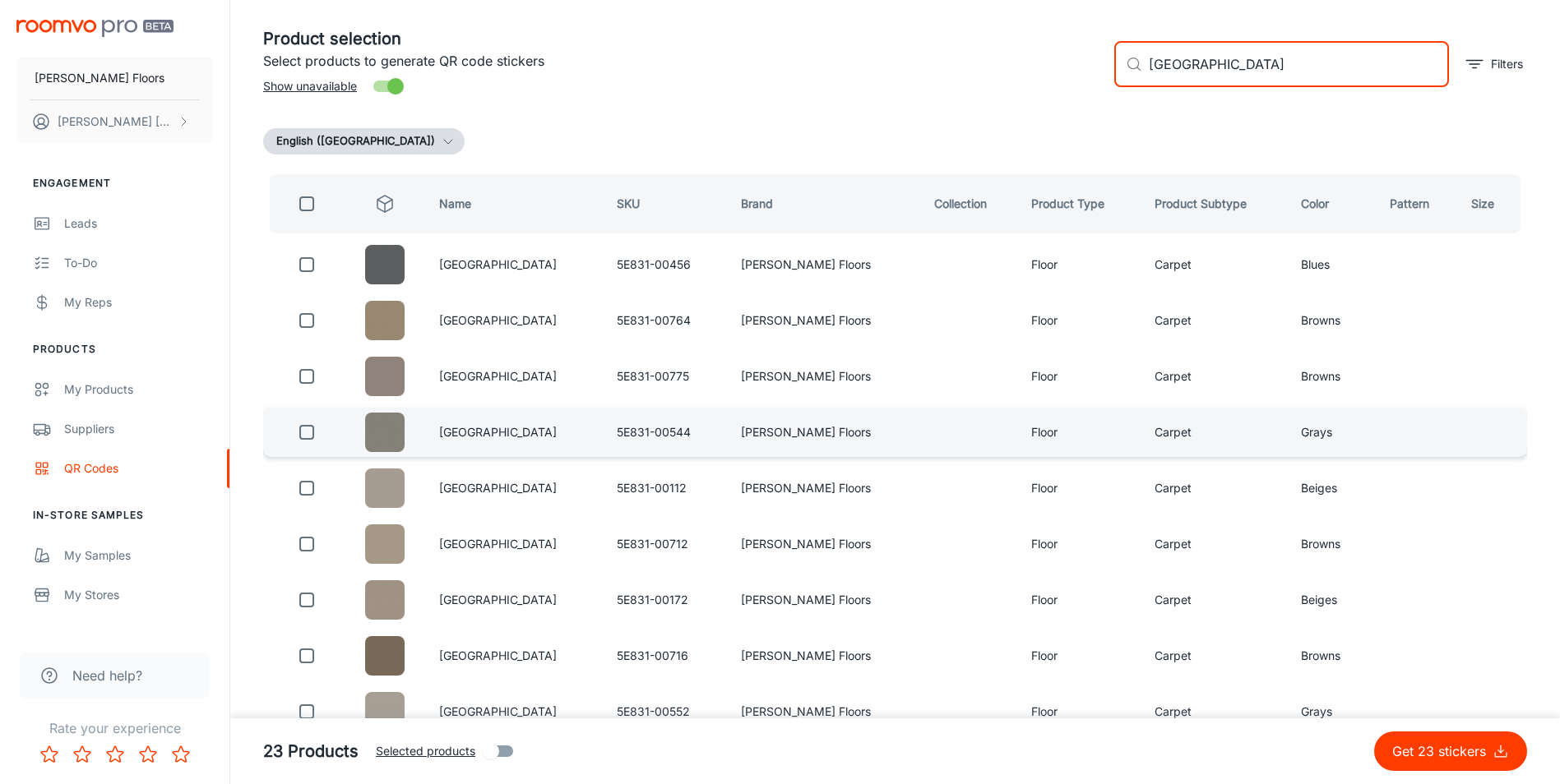
scroll to position [164, 0]
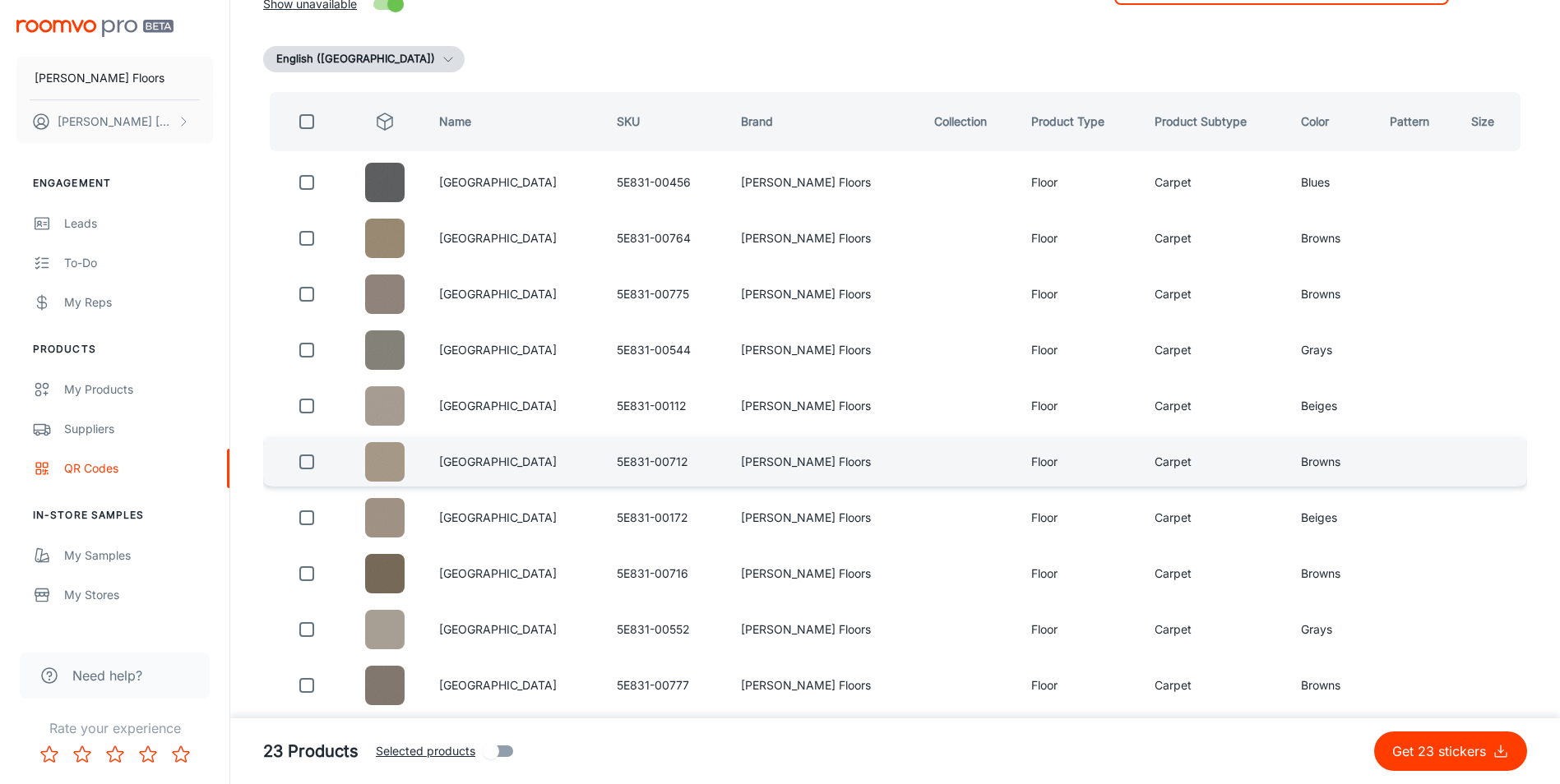
type input "[GEOGRAPHIC_DATA]"
click at [312, 464] on input "checkbox" at bounding box center [307, 462] width 33 height 33
click at [1438, 754] on p "Get 24 stickers" at bounding box center [1442, 751] width 101 height 19
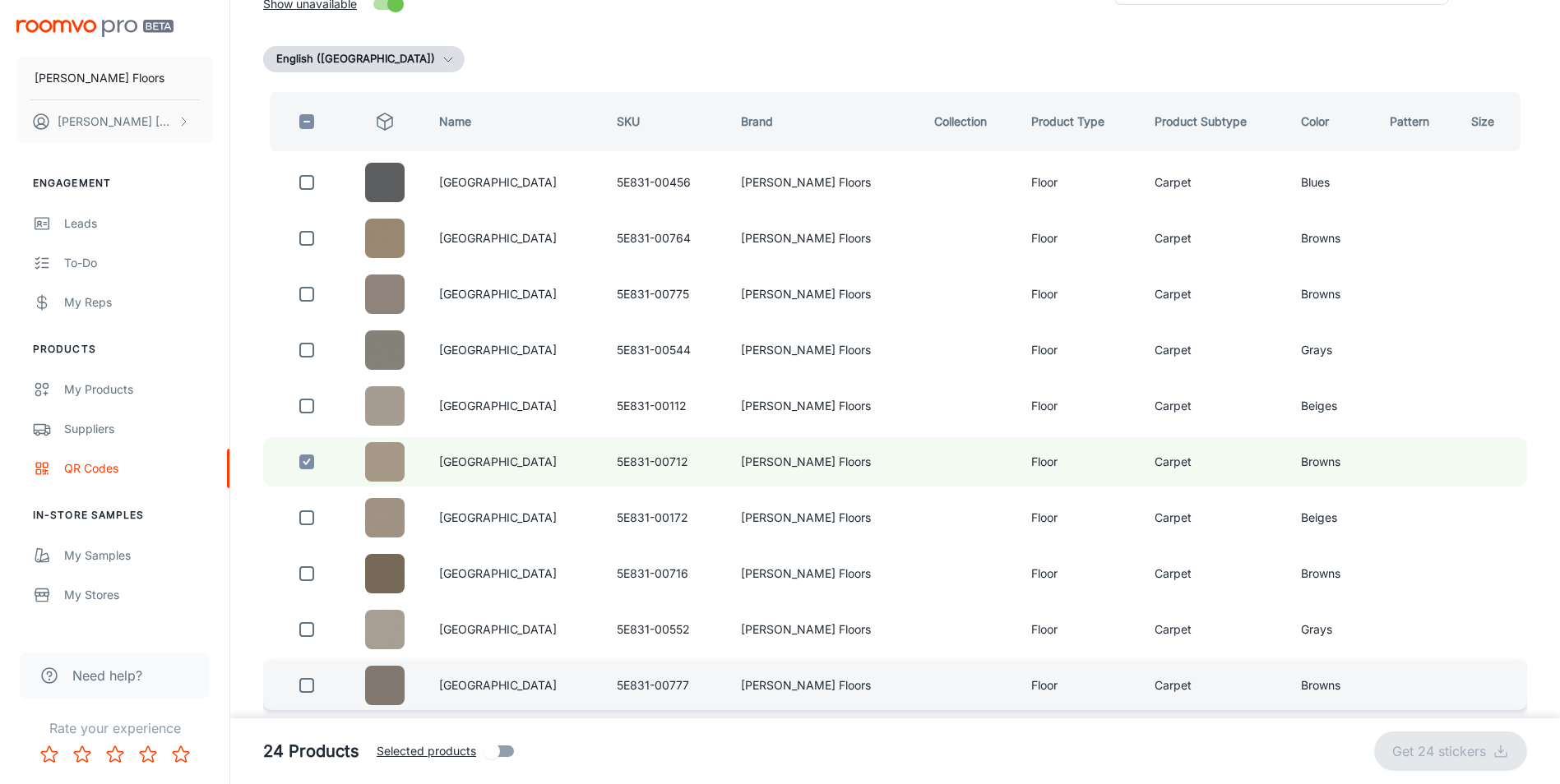
checkbox input "false"
